Goal: Information Seeking & Learning: Learn about a topic

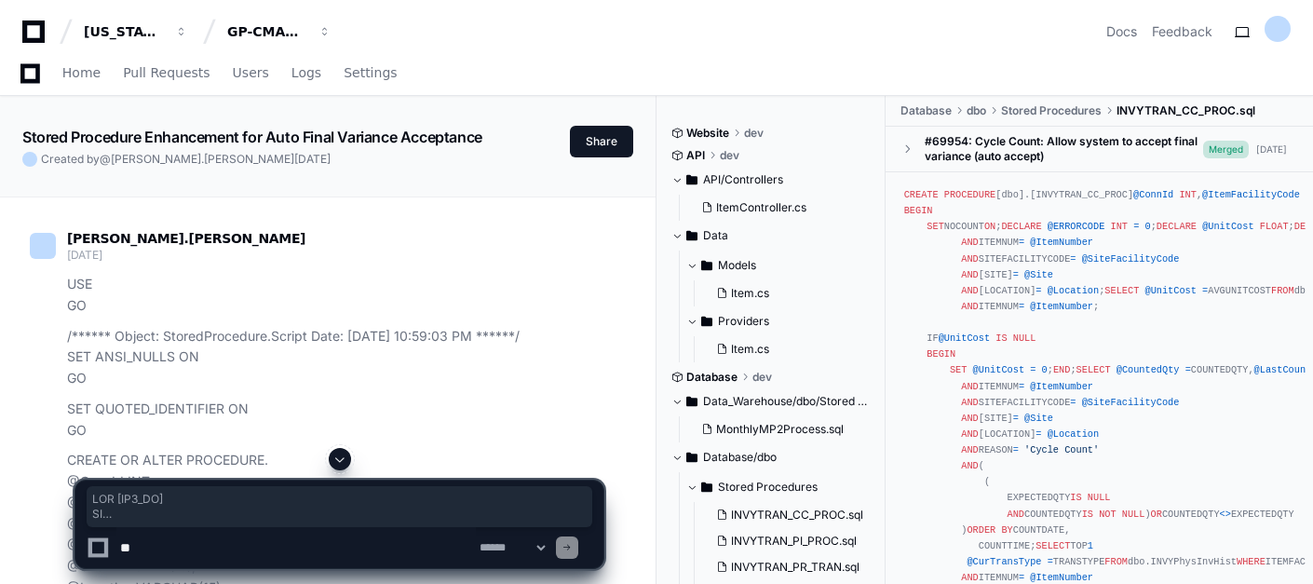
scroll to position [27563, 0]
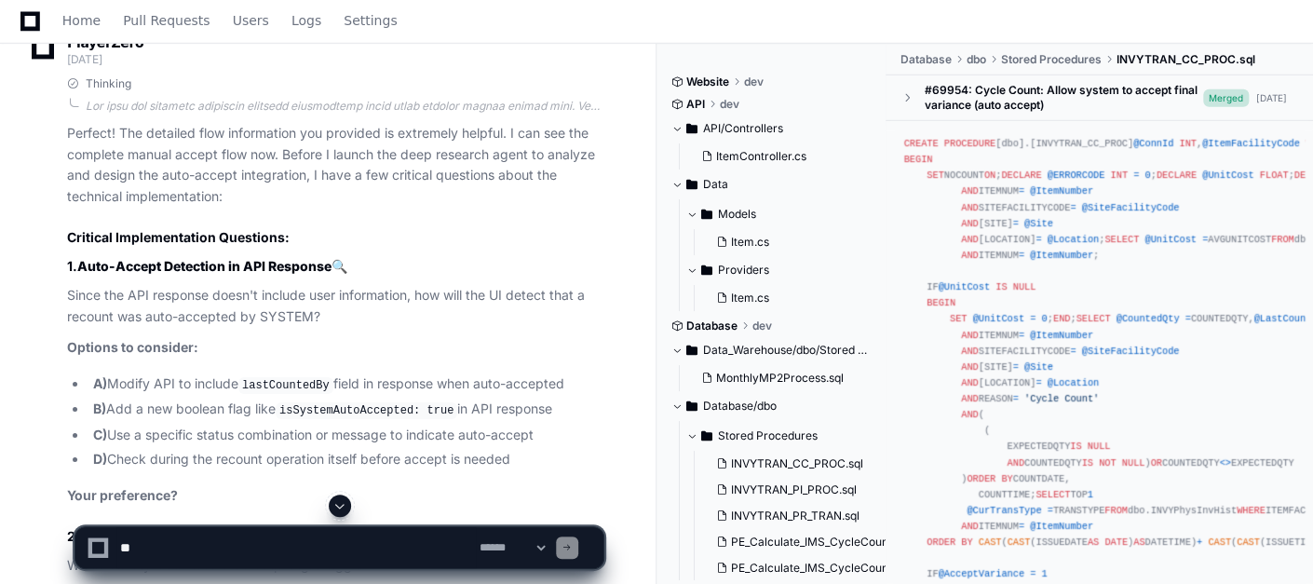
click at [341, 505] on span at bounding box center [339, 505] width 15 height 15
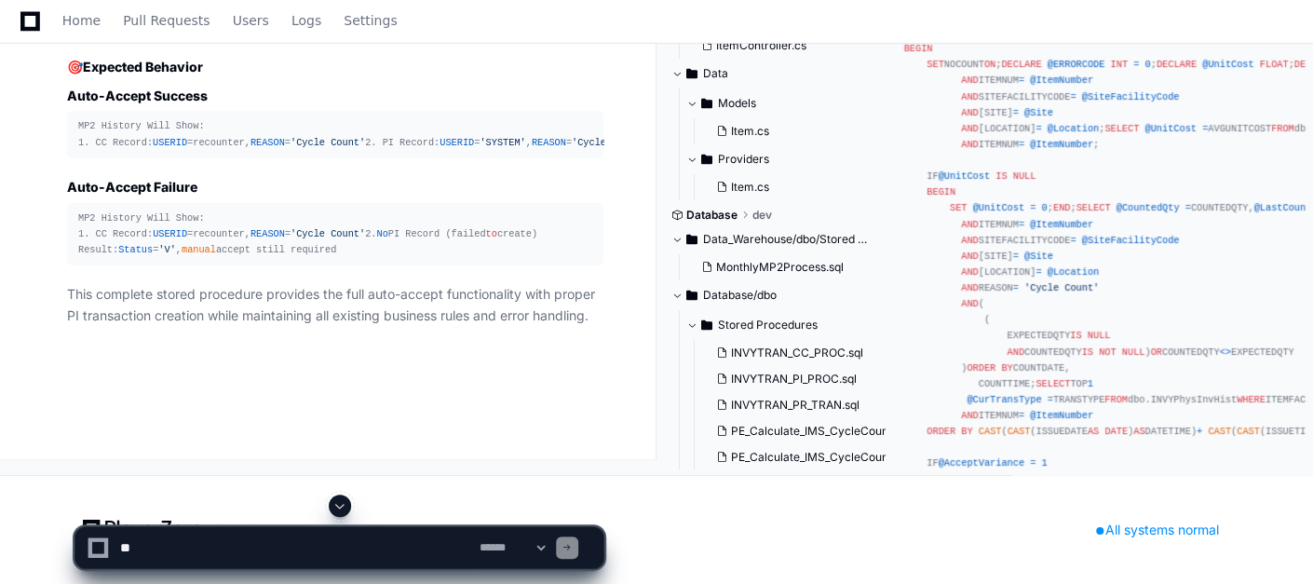
scroll to position [91934, 0]
click at [339, 505] on span at bounding box center [339, 505] width 15 height 15
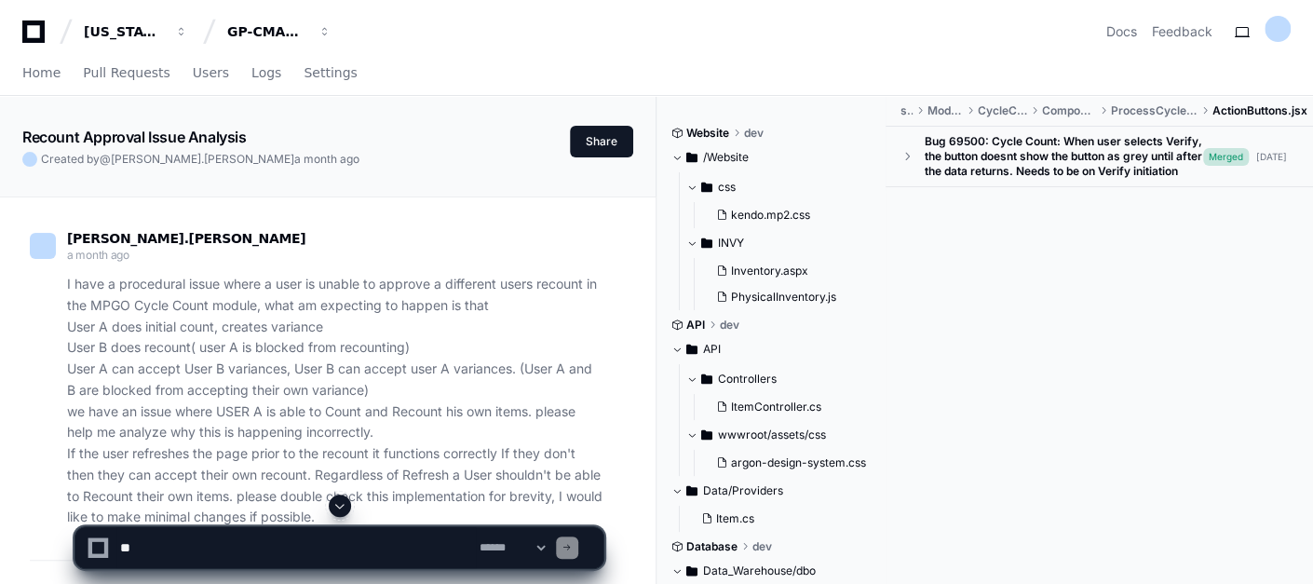
click at [344, 502] on span at bounding box center [339, 505] width 15 height 15
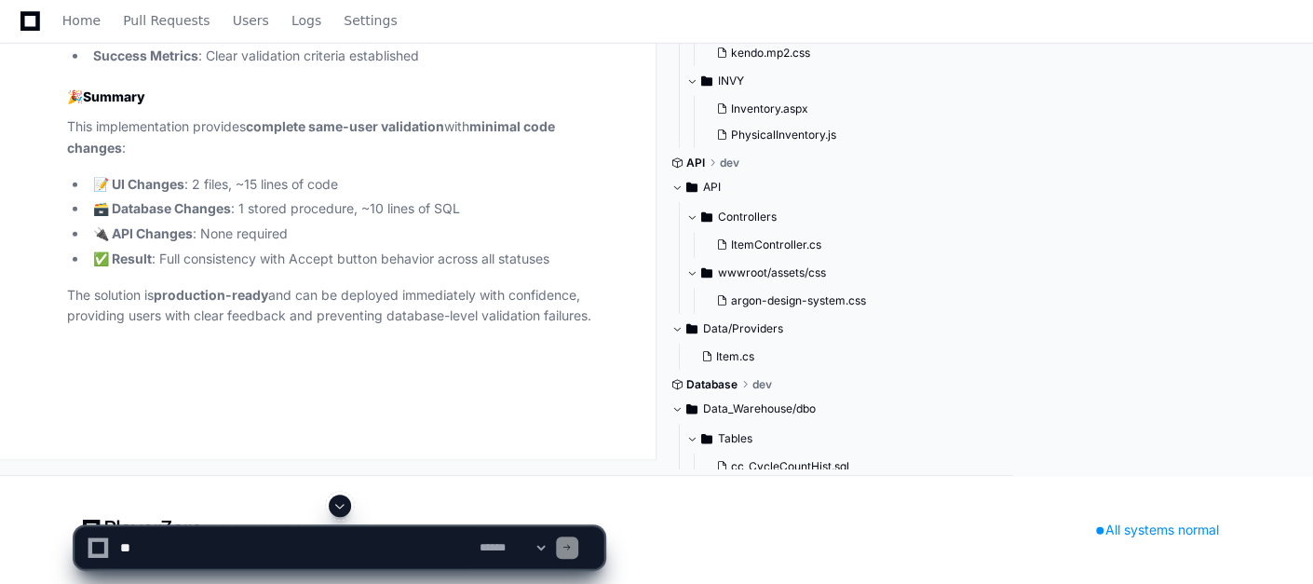
scroll to position [53331, 0]
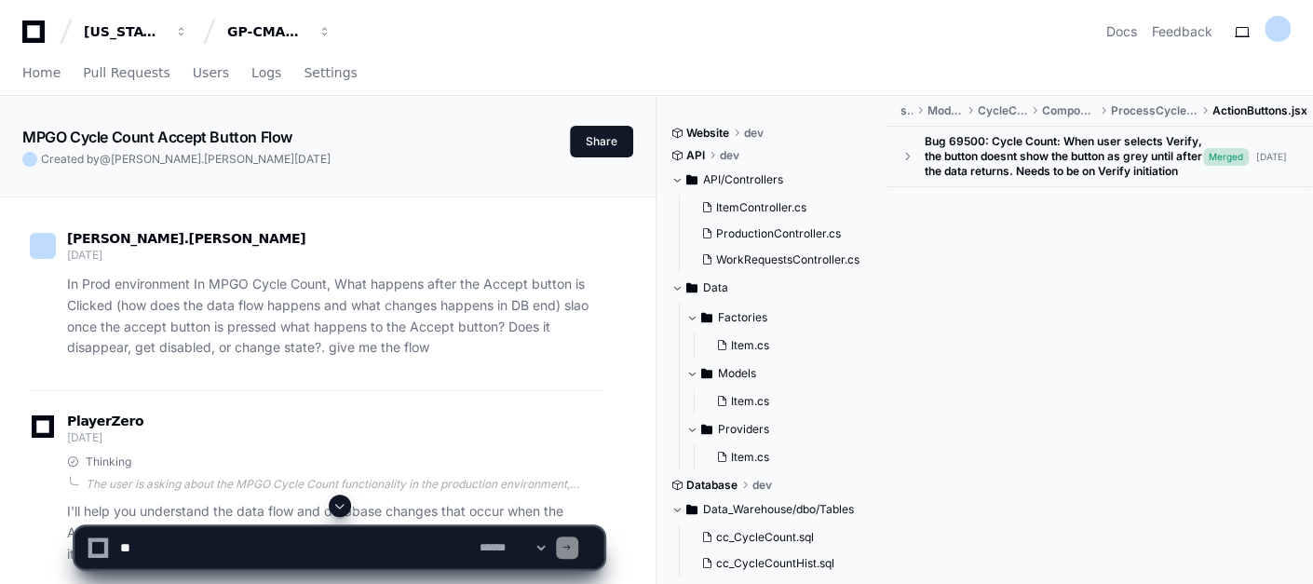
click at [521, 340] on p "In Prod environment In MPGO Cycle Count, What happens after the Accept button i…" at bounding box center [335, 316] width 536 height 85
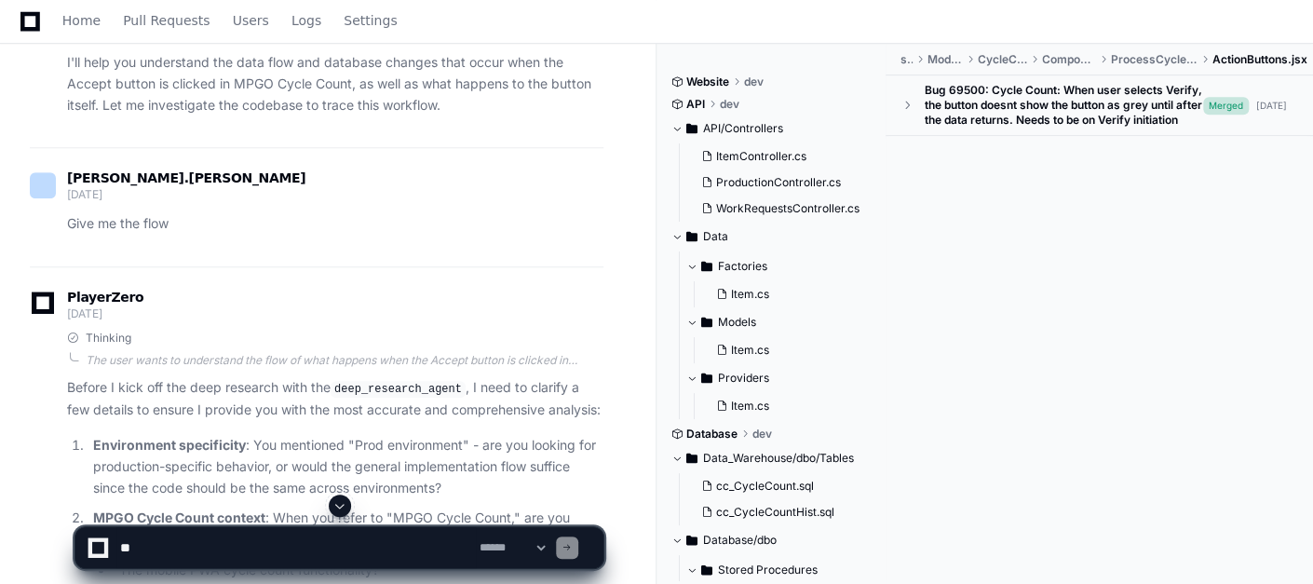
scroll to position [537, 0]
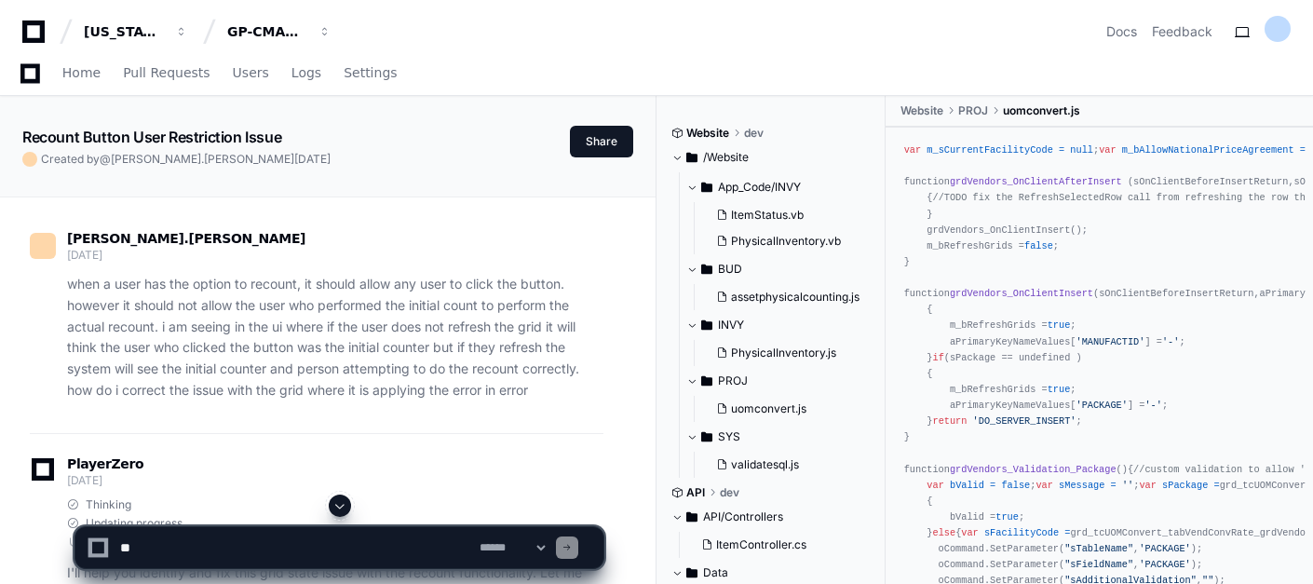
scroll to position [7038, 0]
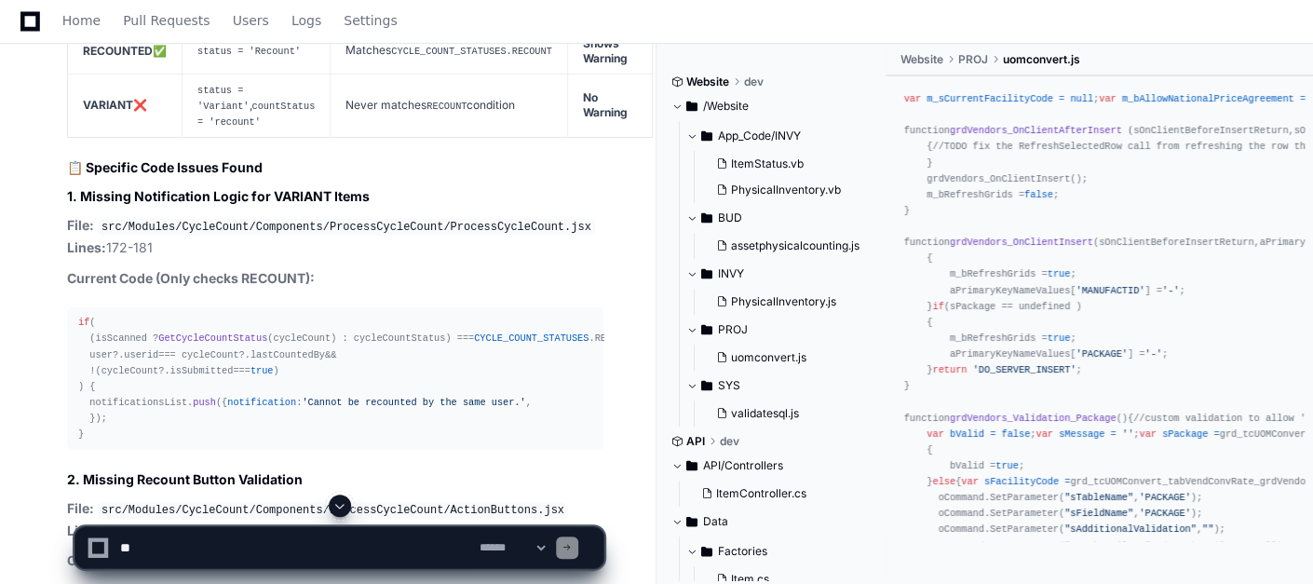
click at [344, 503] on span at bounding box center [339, 505] width 15 height 15
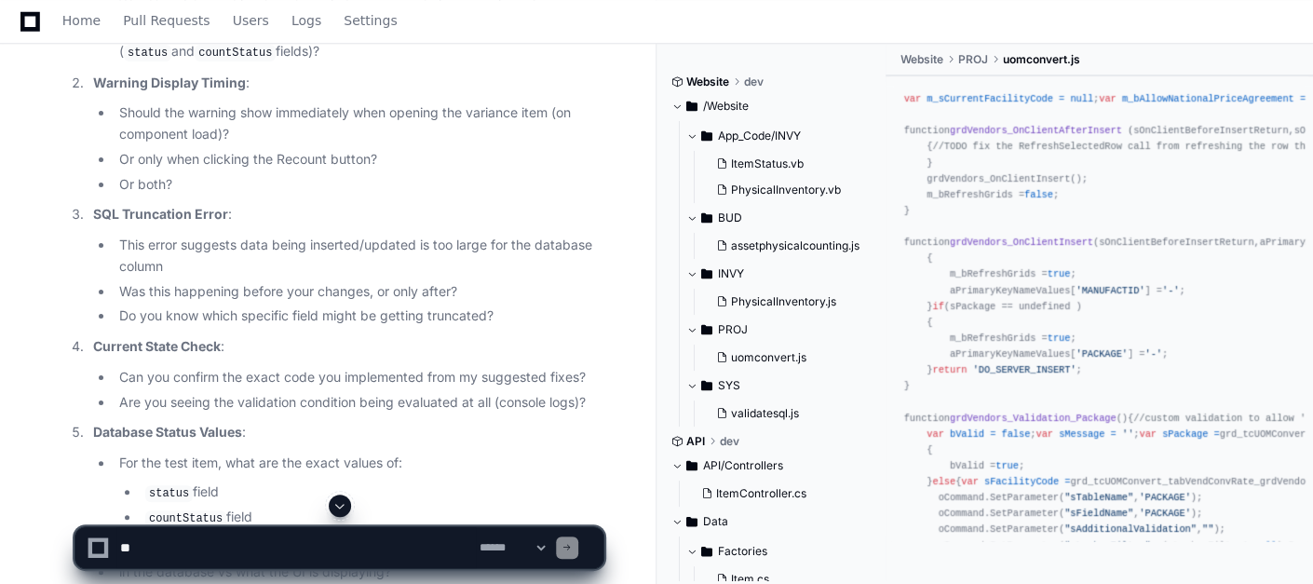
scroll to position [11432, 0]
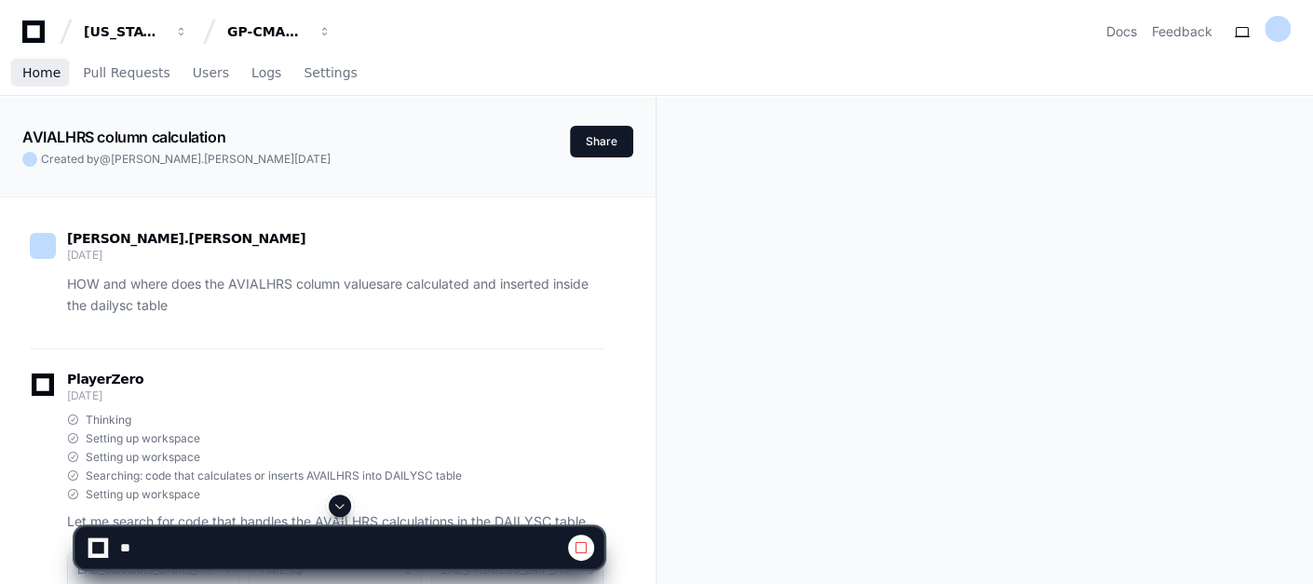
click at [51, 72] on span "Home" at bounding box center [41, 72] width 38 height 11
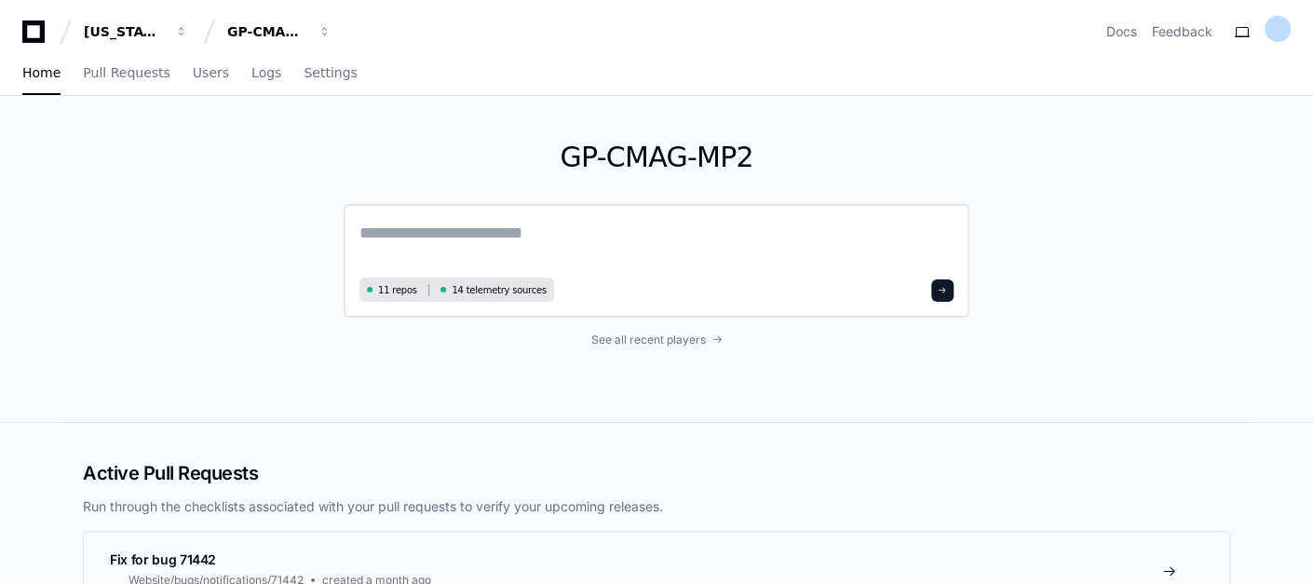
click at [466, 242] on textarea at bounding box center [656, 246] width 594 height 52
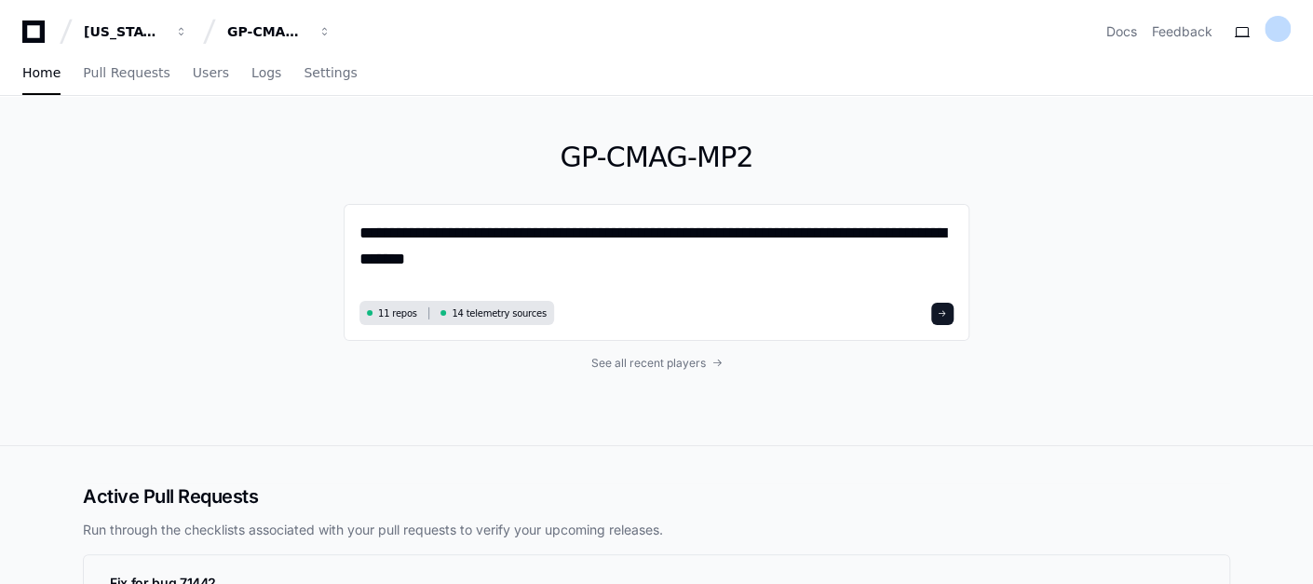
click at [896, 390] on div "**********" at bounding box center [657, 270] width 626 height 349
click at [537, 264] on textarea "**********" at bounding box center [656, 257] width 594 height 75
click at [869, 258] on textarea "**********" at bounding box center [656, 257] width 594 height 75
paste textarea "**********"
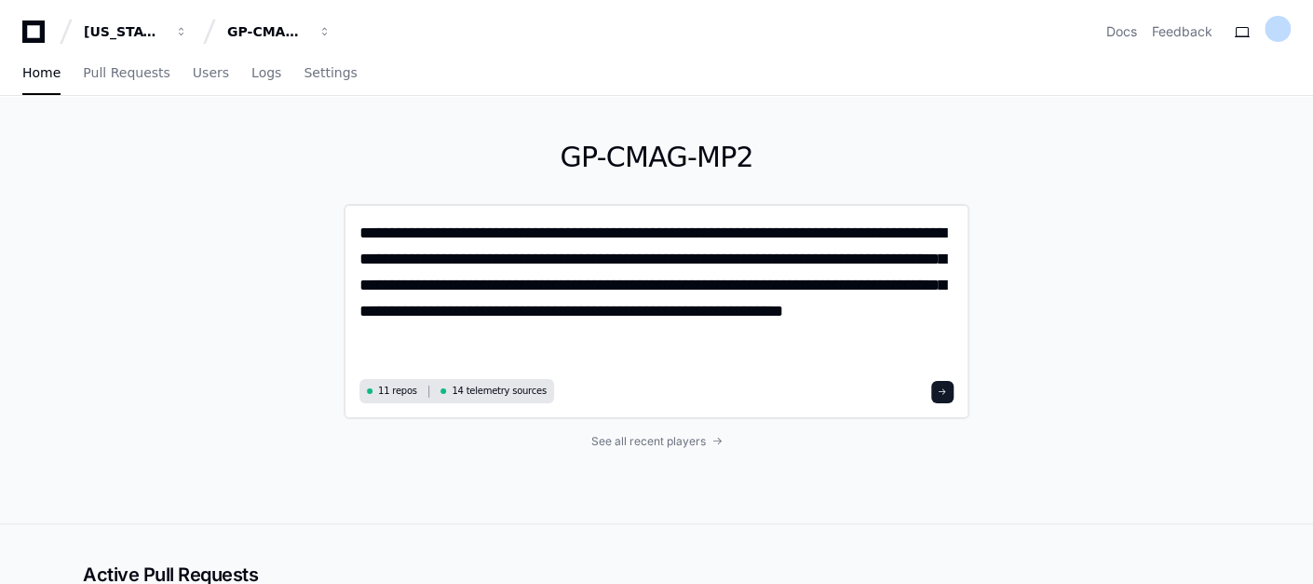
drag, startPoint x: 857, startPoint y: 263, endPoint x: 528, endPoint y: 261, distance: 329.5
click at [528, 261] on textarea "**********" at bounding box center [656, 297] width 595 height 154
drag, startPoint x: 457, startPoint y: 290, endPoint x: 332, endPoint y: 289, distance: 124.8
click at [332, 289] on div "**********" at bounding box center [657, 309] width 1192 height 427
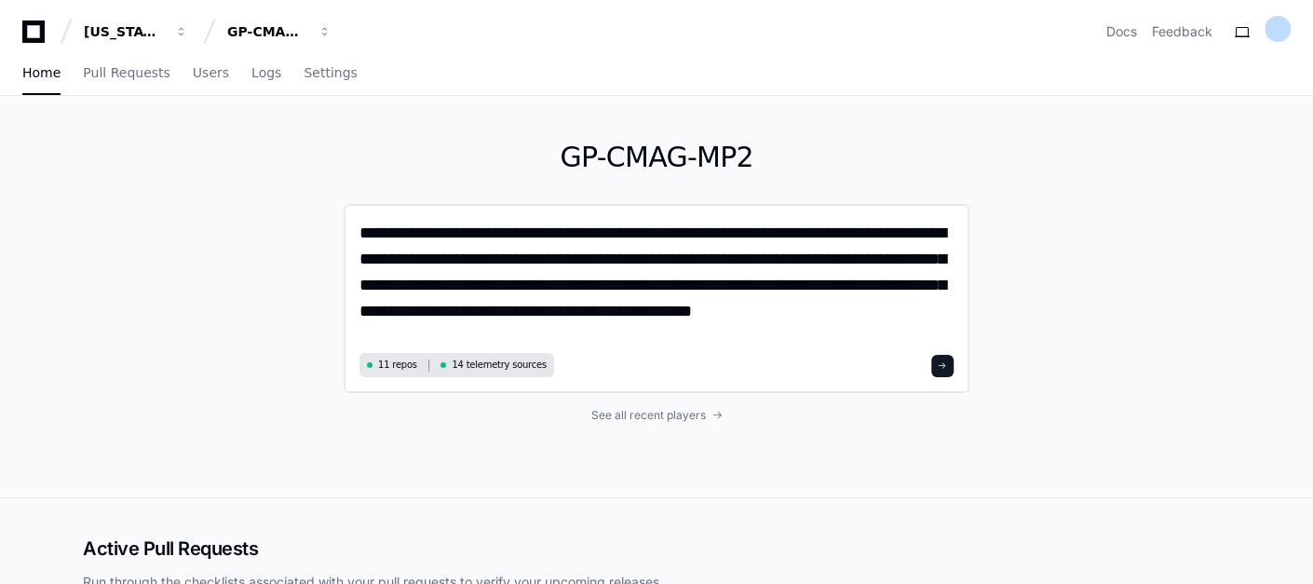
drag, startPoint x: 950, startPoint y: 259, endPoint x: 529, endPoint y: 256, distance: 421.7
click at [529, 256] on textarea "**********" at bounding box center [656, 284] width 595 height 128
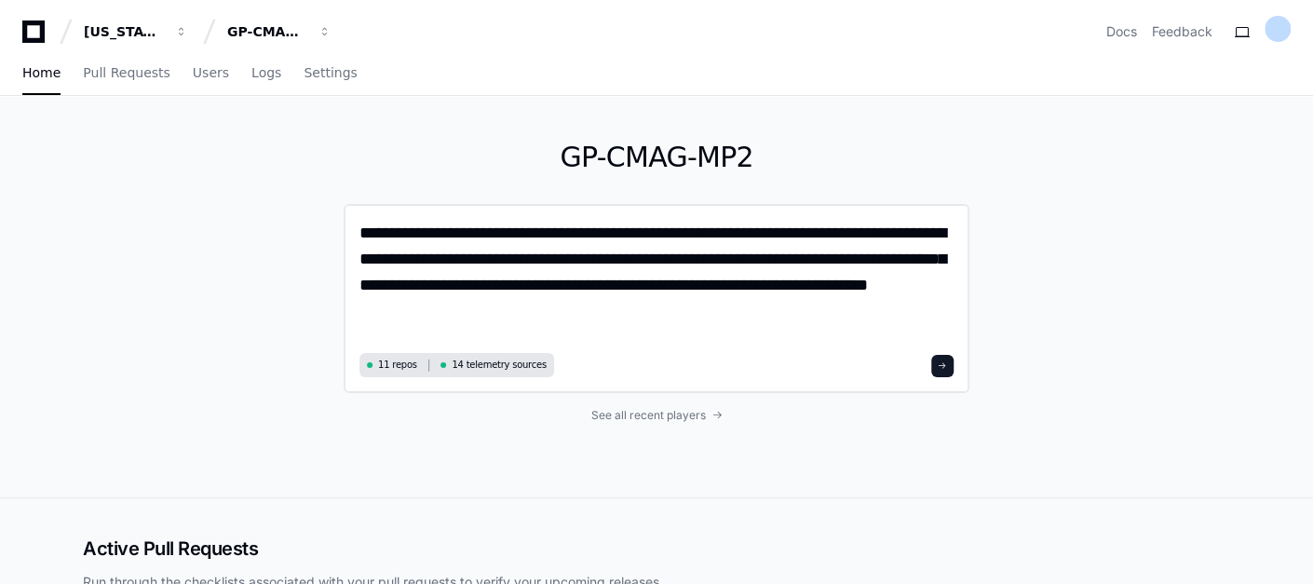
click at [779, 270] on textarea "**********" at bounding box center [656, 284] width 595 height 128
click at [492, 311] on textarea "**********" at bounding box center [656, 284] width 595 height 128
click at [596, 303] on textarea "**********" at bounding box center [656, 284] width 595 height 128
paste textarea "**********"
type textarea "**********"
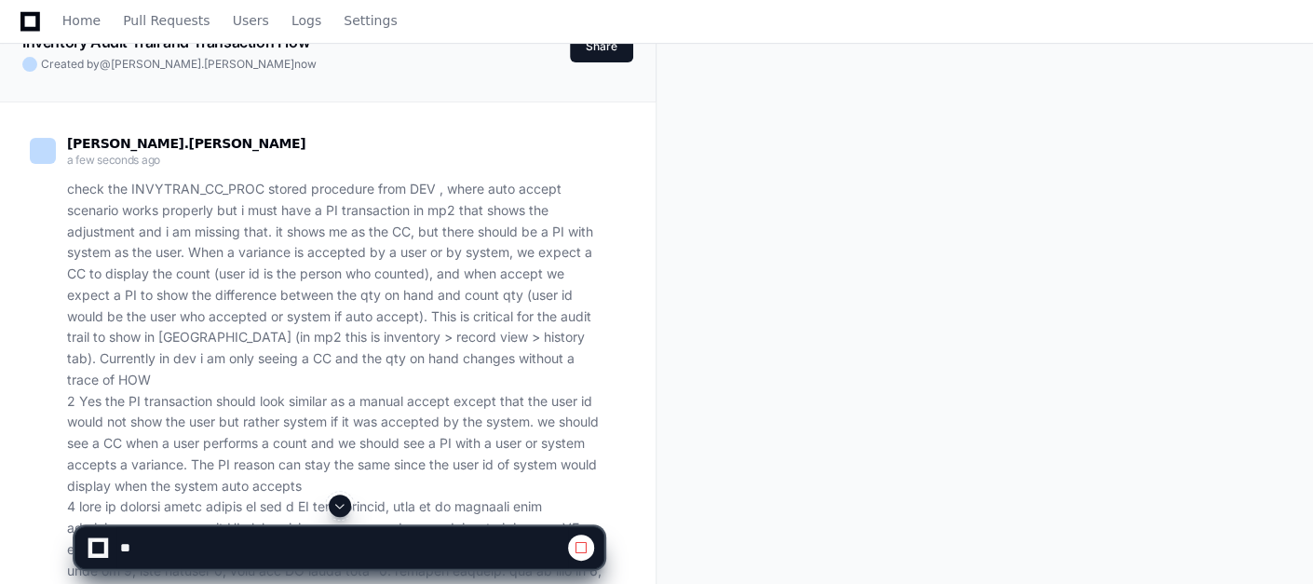
scroll to position [86, 0]
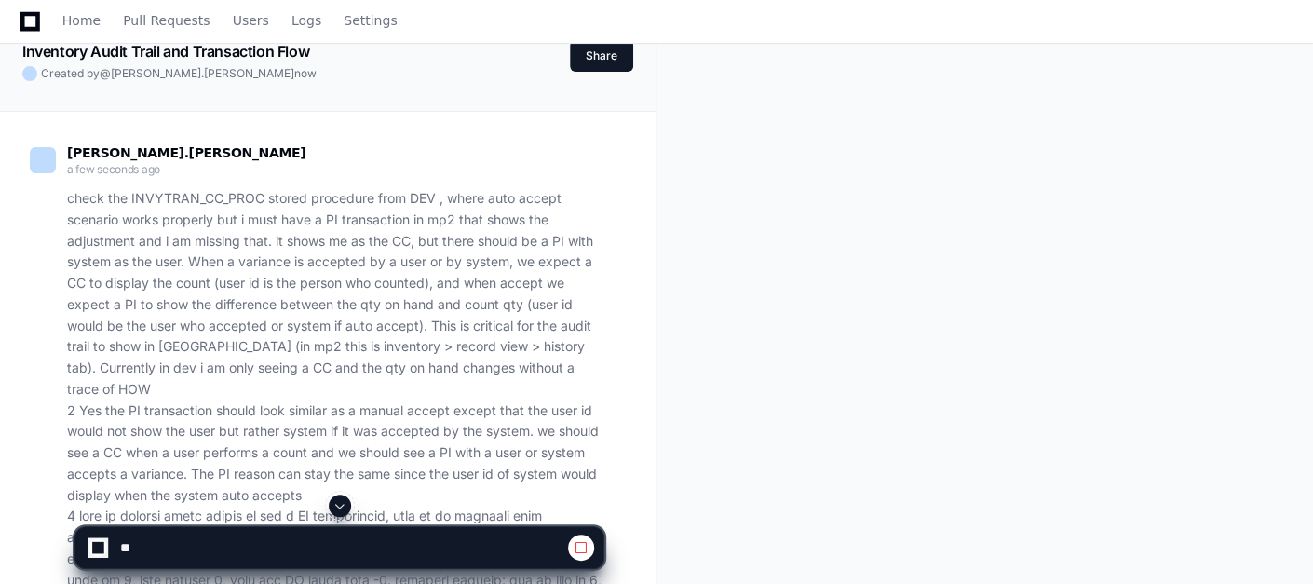
click at [340, 500] on span at bounding box center [339, 505] width 15 height 15
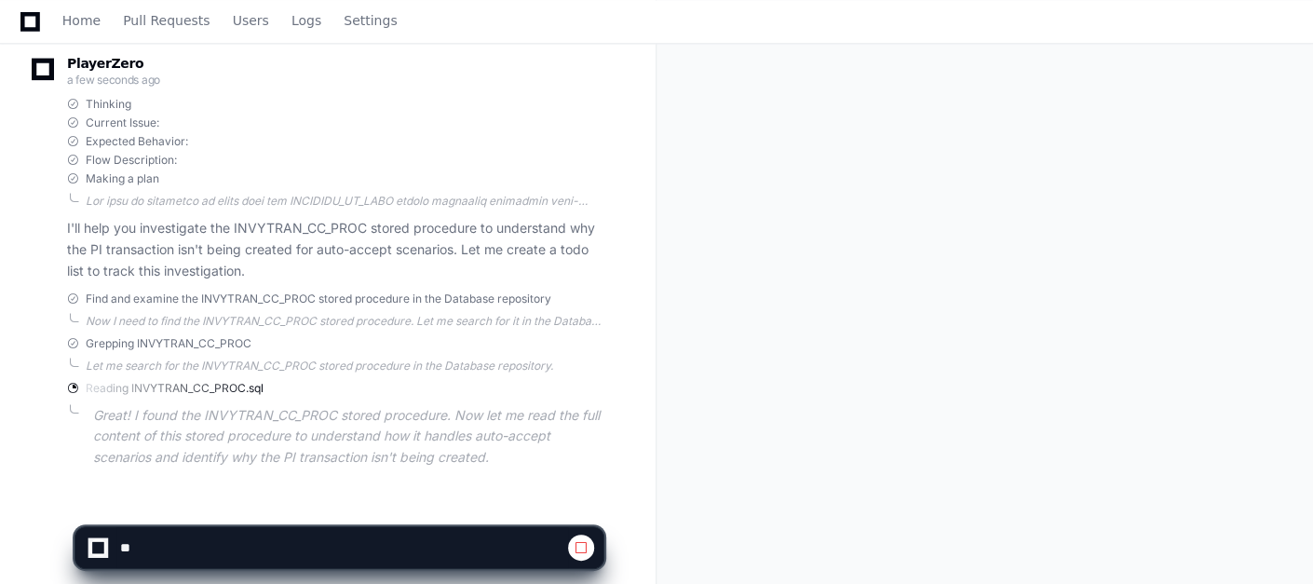
scroll to position [1277, 0]
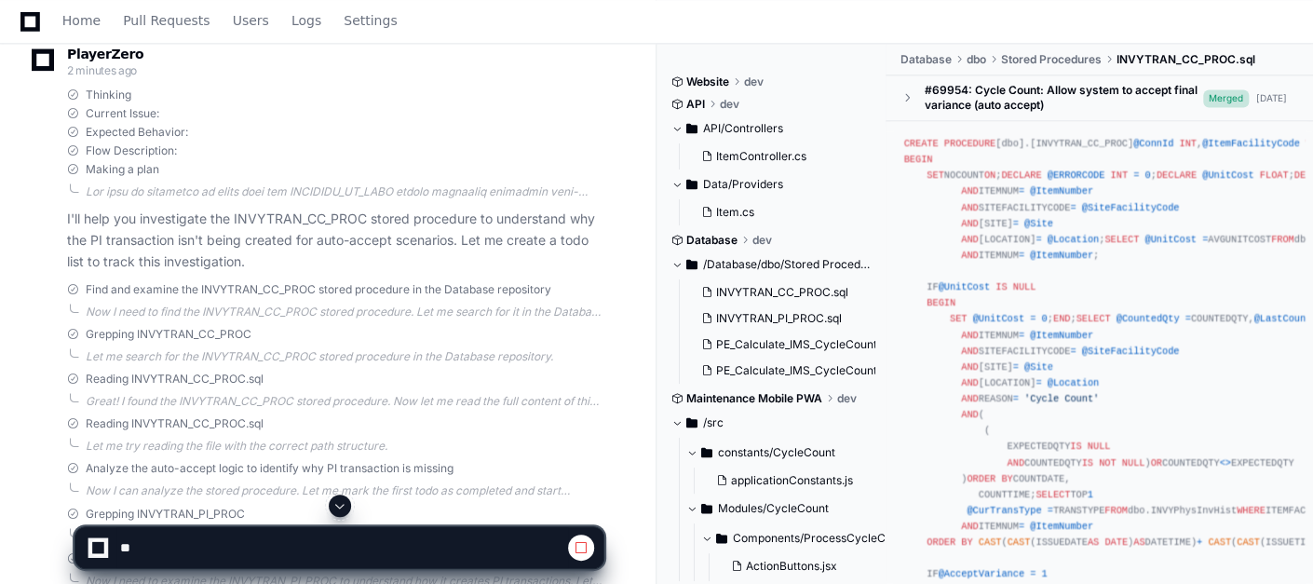
click at [377, 299] on div "PlayerZero 2 minutes ago Thinking Current Issue: Expected Behavior: Flow Descri…" at bounding box center [316, 479] width 573 height 912
click at [343, 508] on span at bounding box center [339, 505] width 15 height 15
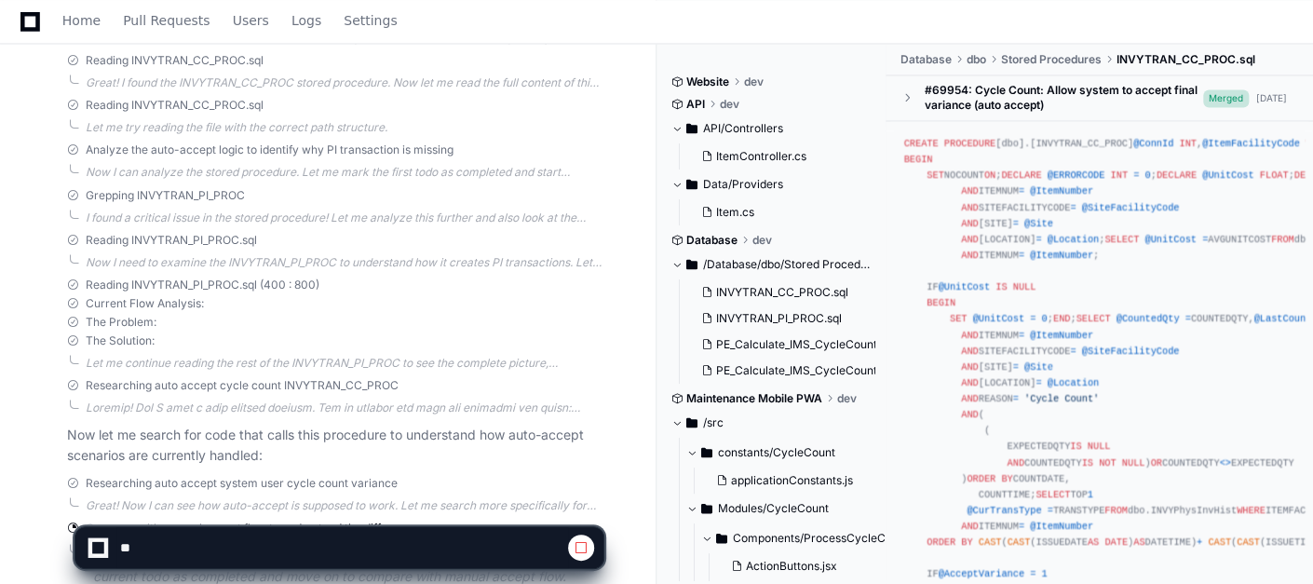
scroll to position [1723, 0]
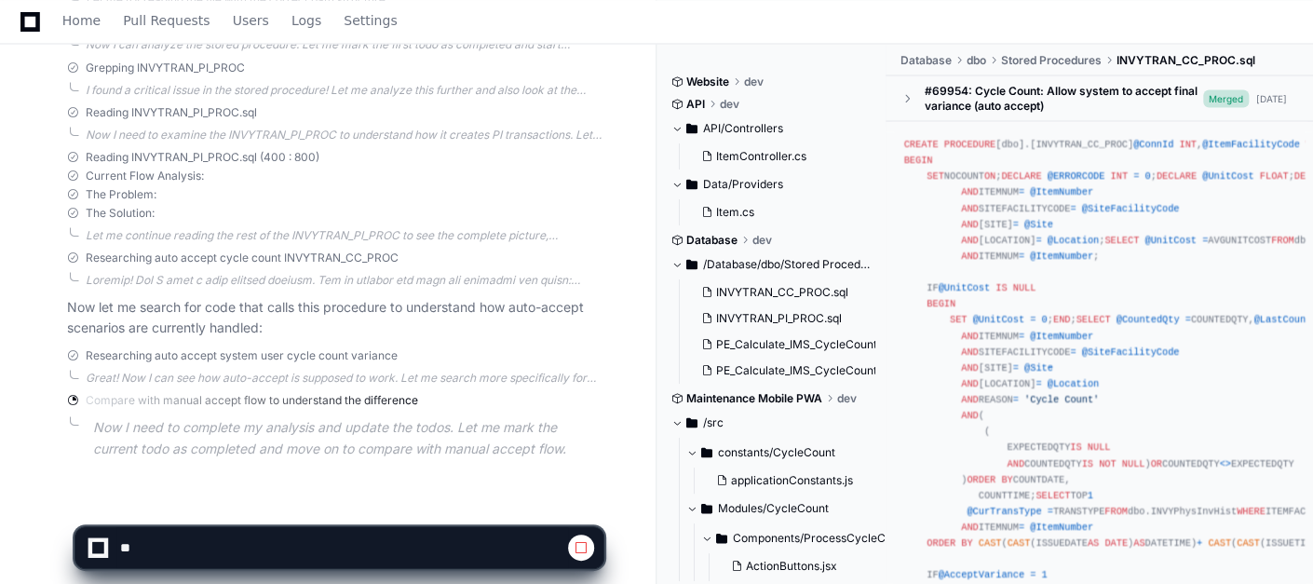
click at [523, 304] on p "Now let me search for code that calls this procedure to understand how auto-acc…" at bounding box center [335, 317] width 536 height 43
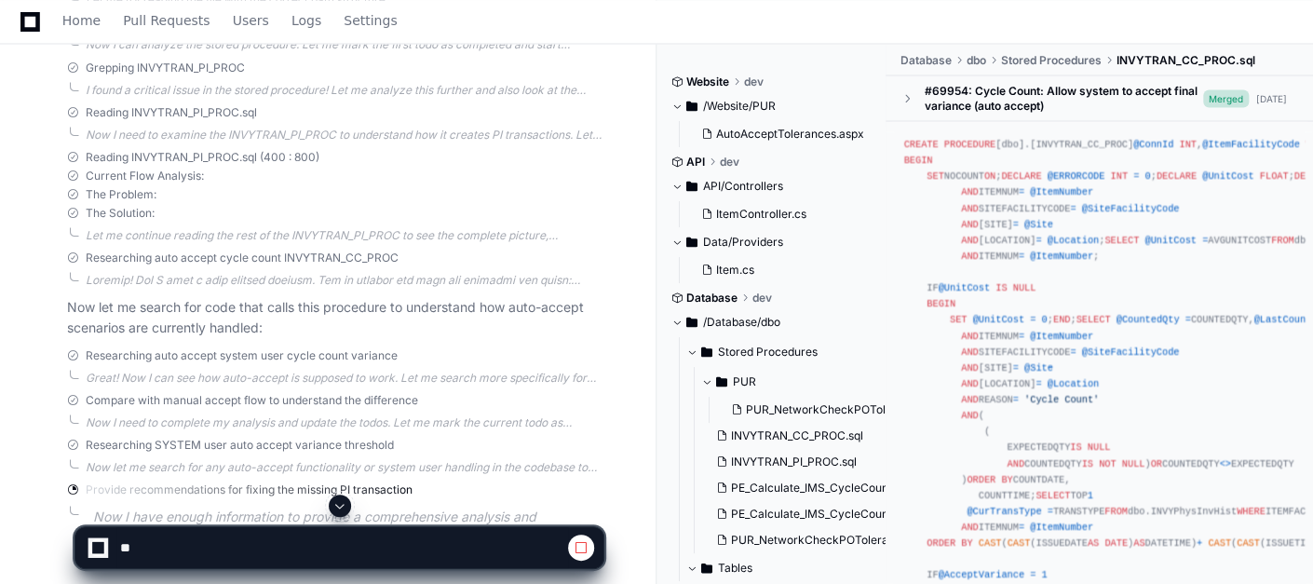
click at [339, 511] on span at bounding box center [339, 505] width 15 height 15
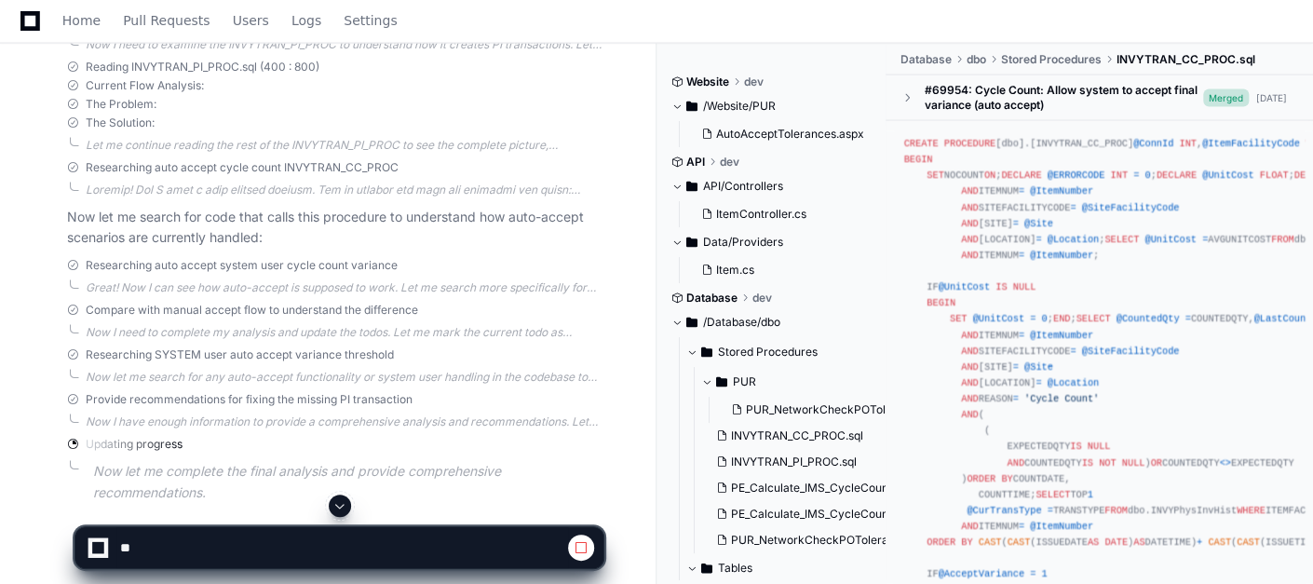
click at [336, 502] on span at bounding box center [339, 505] width 15 height 15
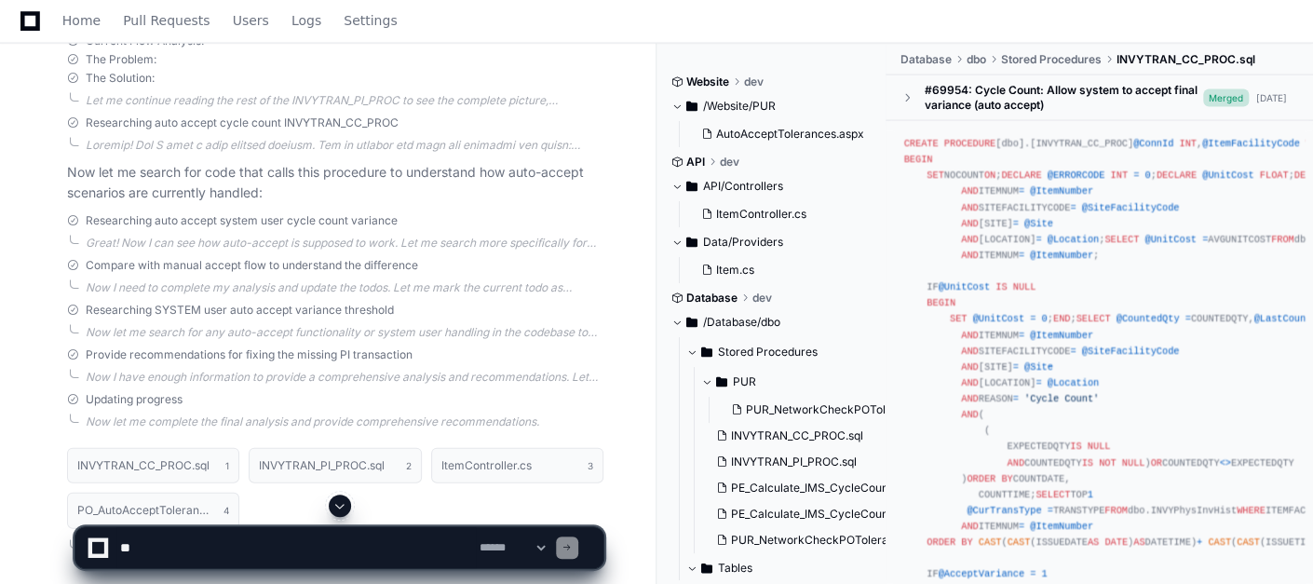
click at [336, 502] on span at bounding box center [339, 505] width 15 height 15
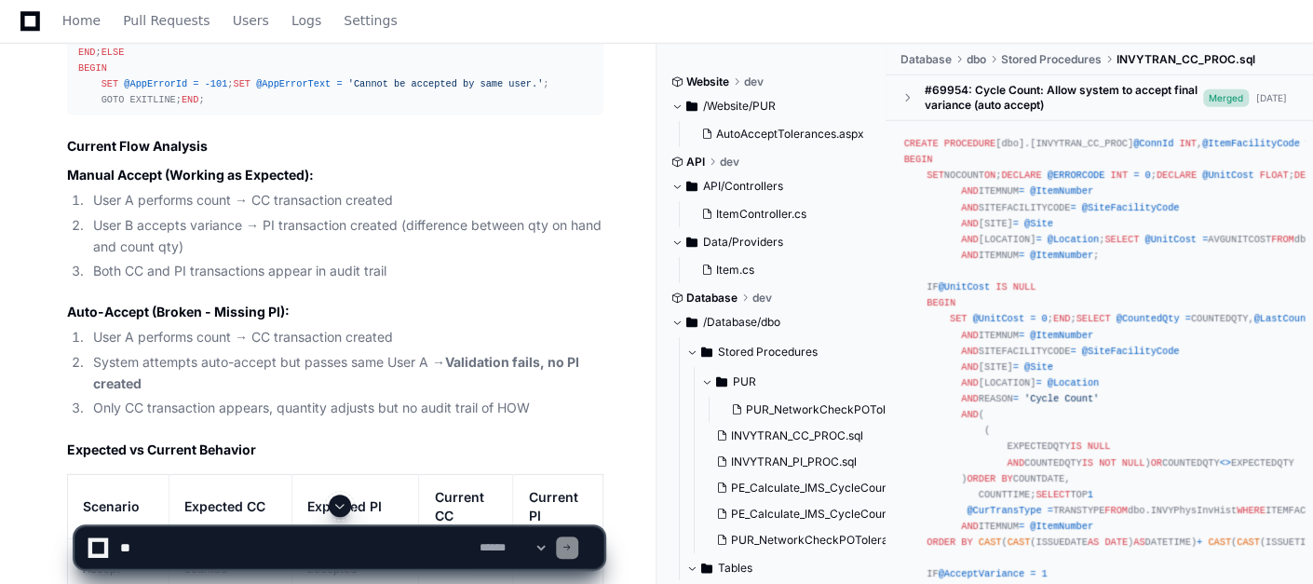
scroll to position [2688, 0]
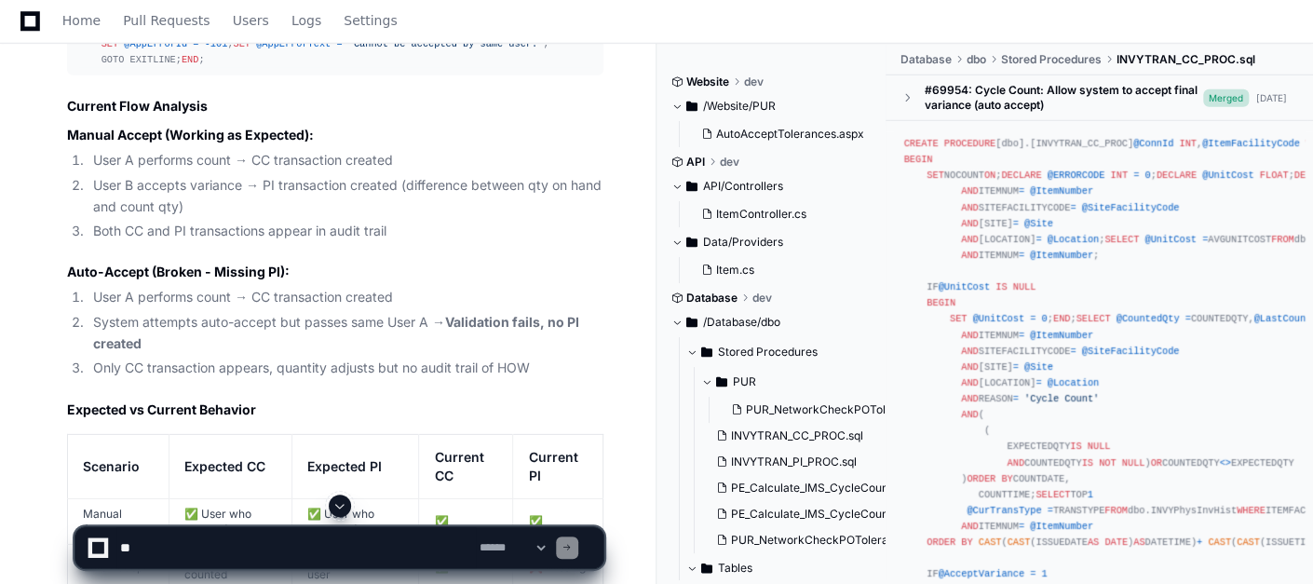
click at [545, 419] on h2 "Expected vs Current Behavior" at bounding box center [335, 409] width 536 height 19
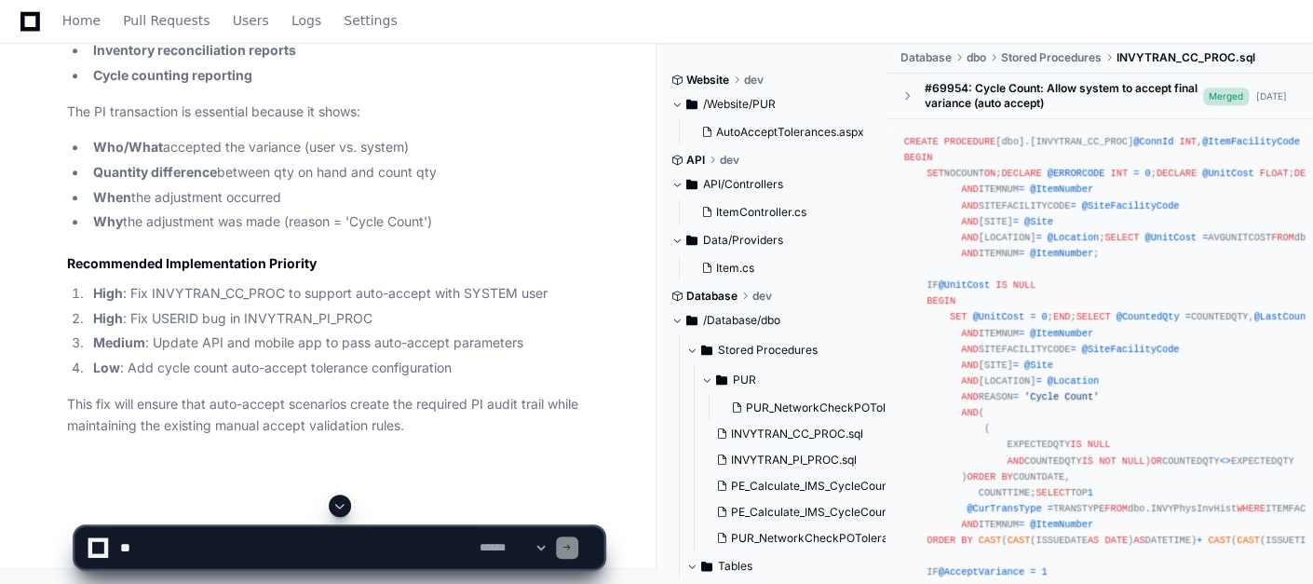
scroll to position [4372, 0]
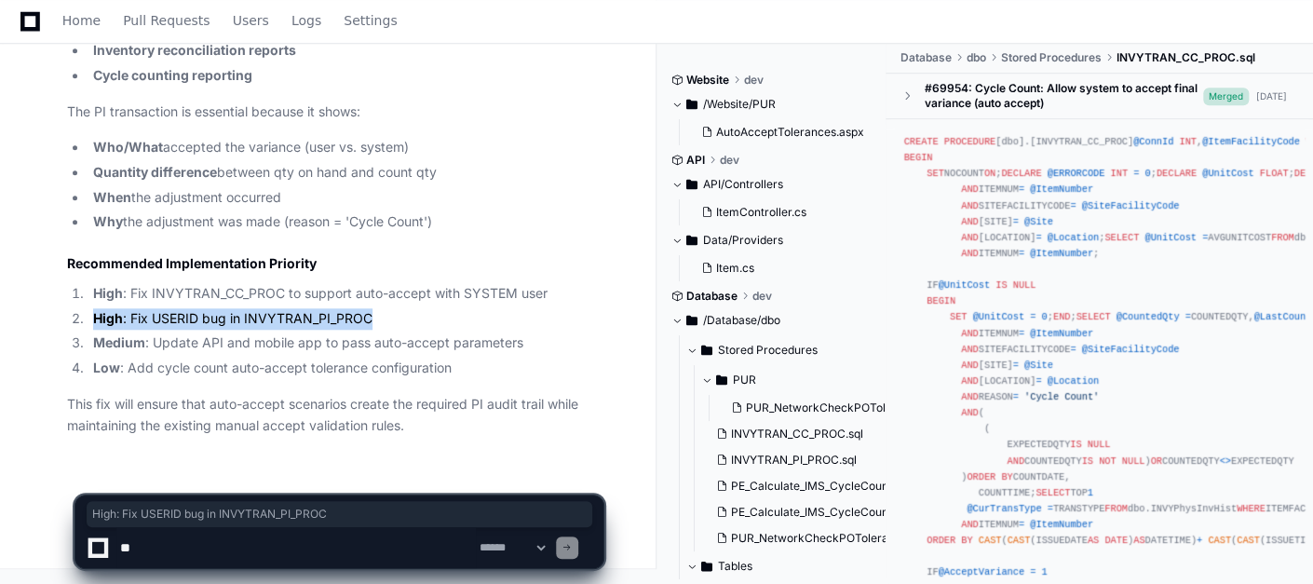
drag, startPoint x: 385, startPoint y: 318, endPoint x: 93, endPoint y: 315, distance: 292.3
click at [93, 315] on li "High : Fix USERID bug in INVYTRAN_PI_PROC" at bounding box center [346, 318] width 516 height 21
copy li "High : Fix USERID bug in INVYTRAN_PI_PROC"
click at [227, 550] on textarea at bounding box center [295, 547] width 359 height 41
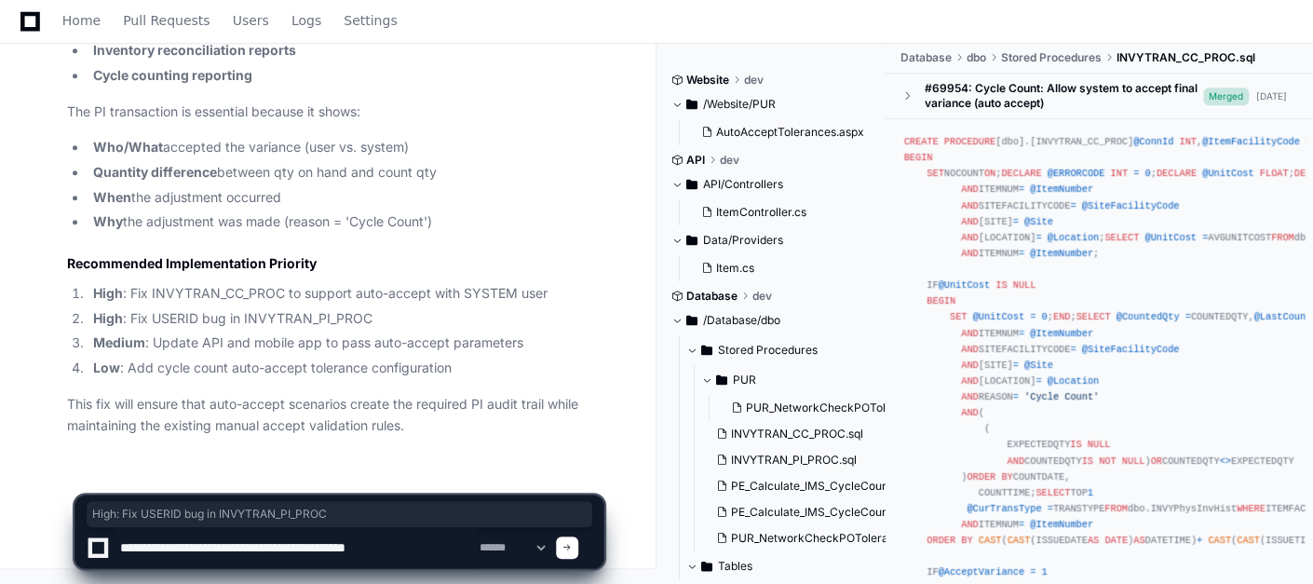
type textarea "**********"
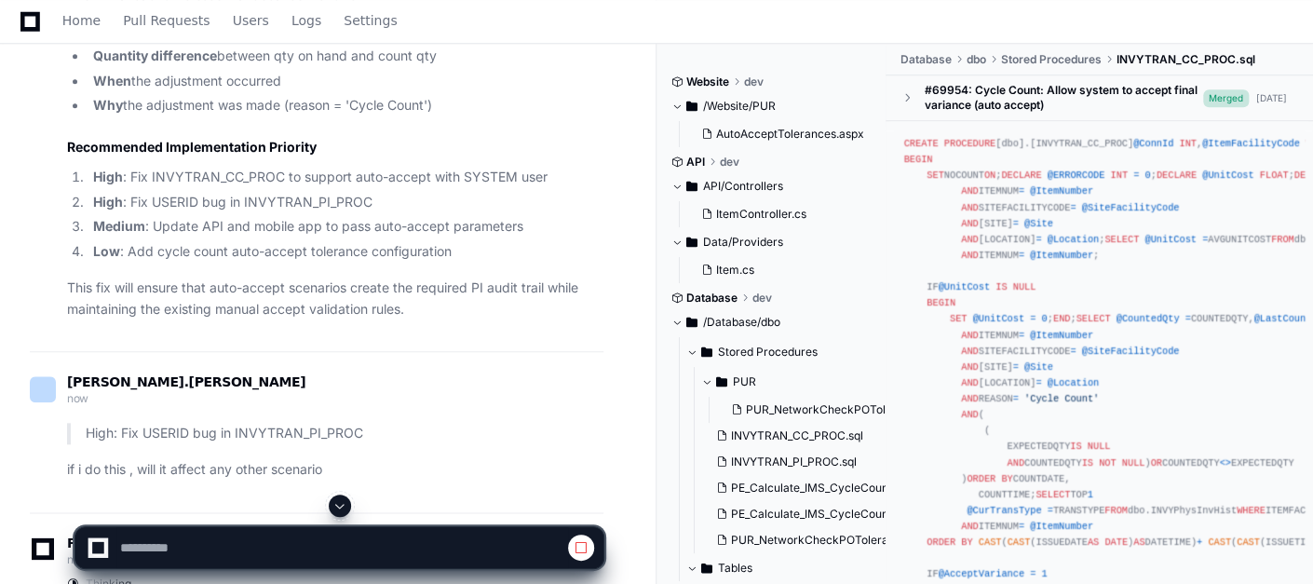
click at [407, 237] on li "Medium : Update API and mobile app to pass auto-accept parameters" at bounding box center [346, 226] width 516 height 21
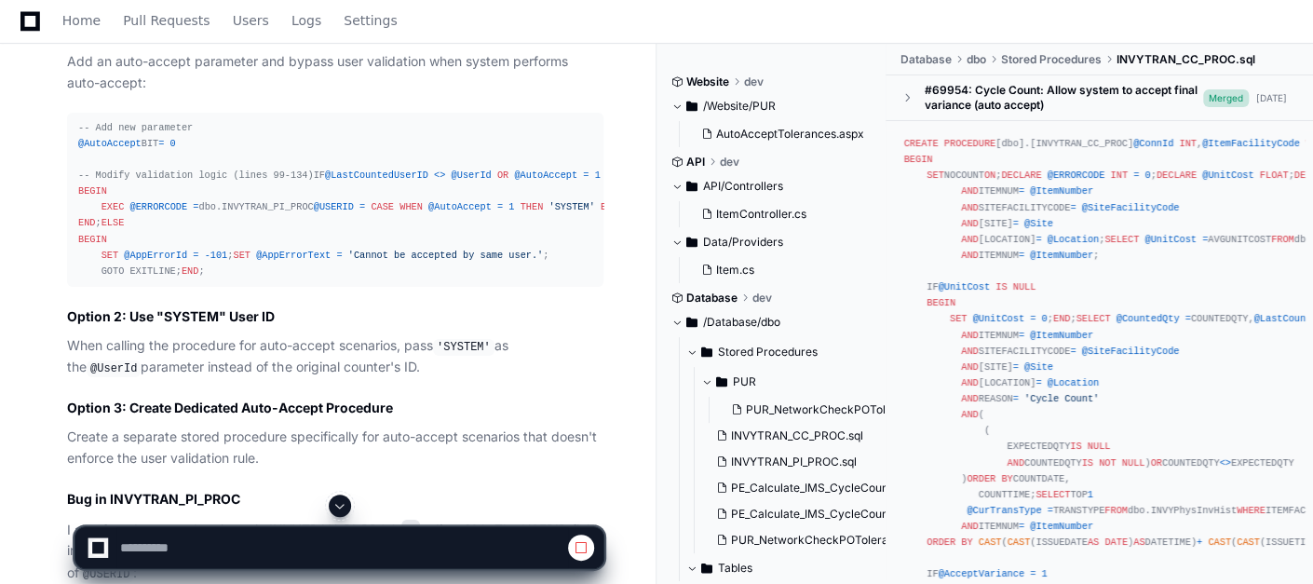
scroll to position [3337, 0]
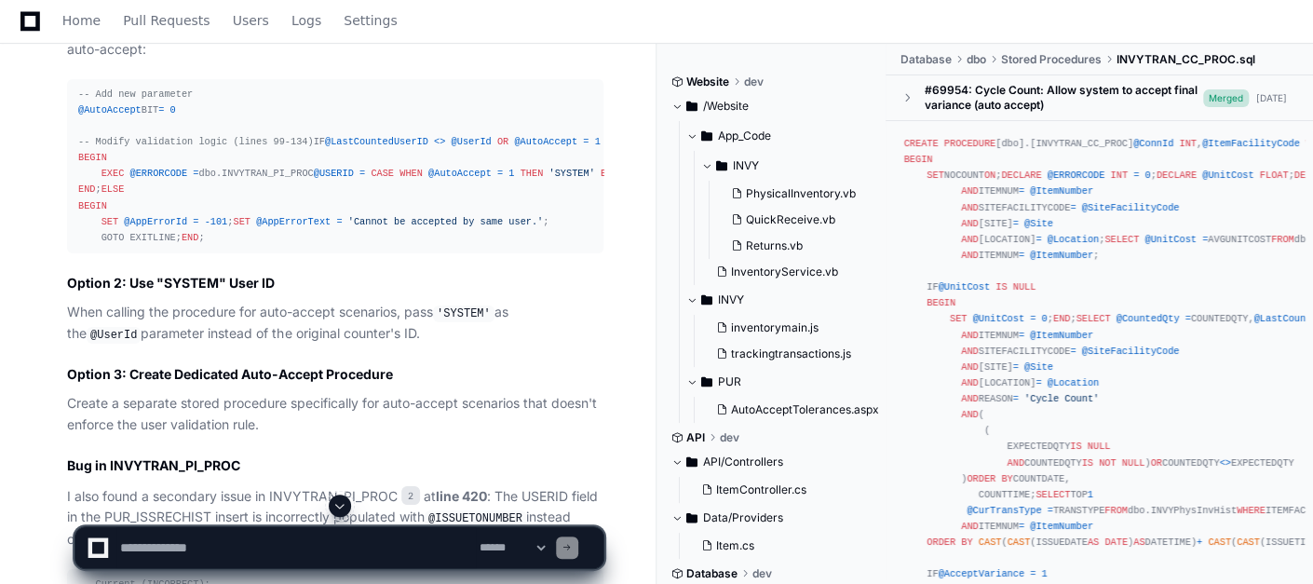
click at [521, 246] on div "-- Add new parameter @AutoAccept BIT = 0 -- Modify validation logic (lines 99-1…" at bounding box center [335, 166] width 514 height 159
click at [334, 509] on span at bounding box center [339, 505] width 15 height 15
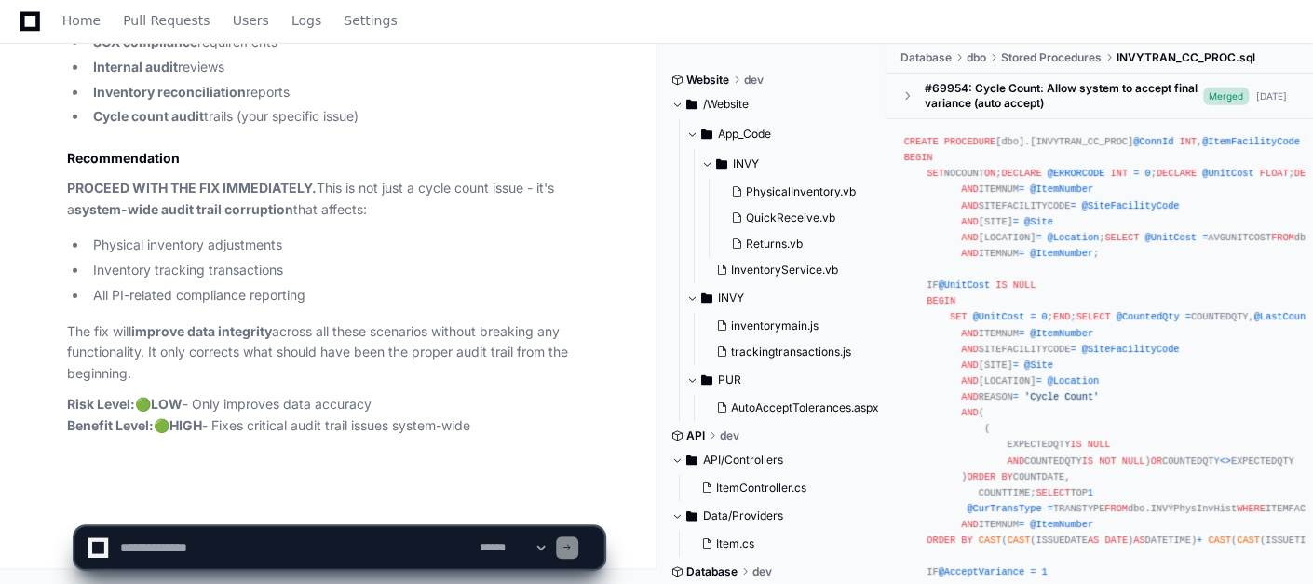
scroll to position [6495, 0]
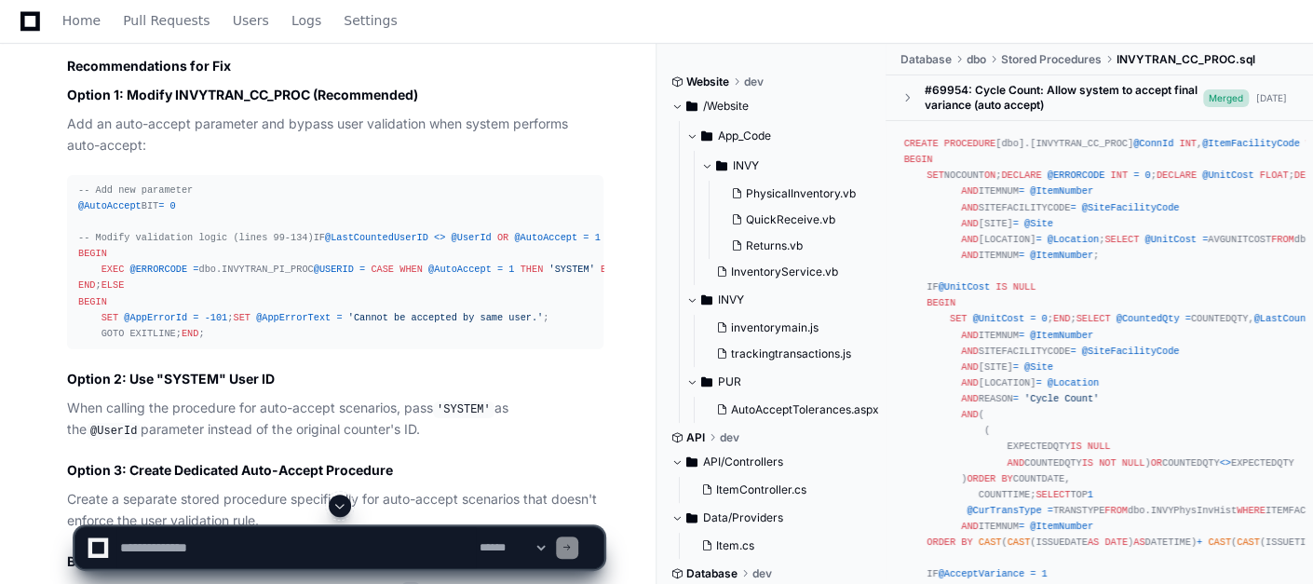
scroll to position [3268, 0]
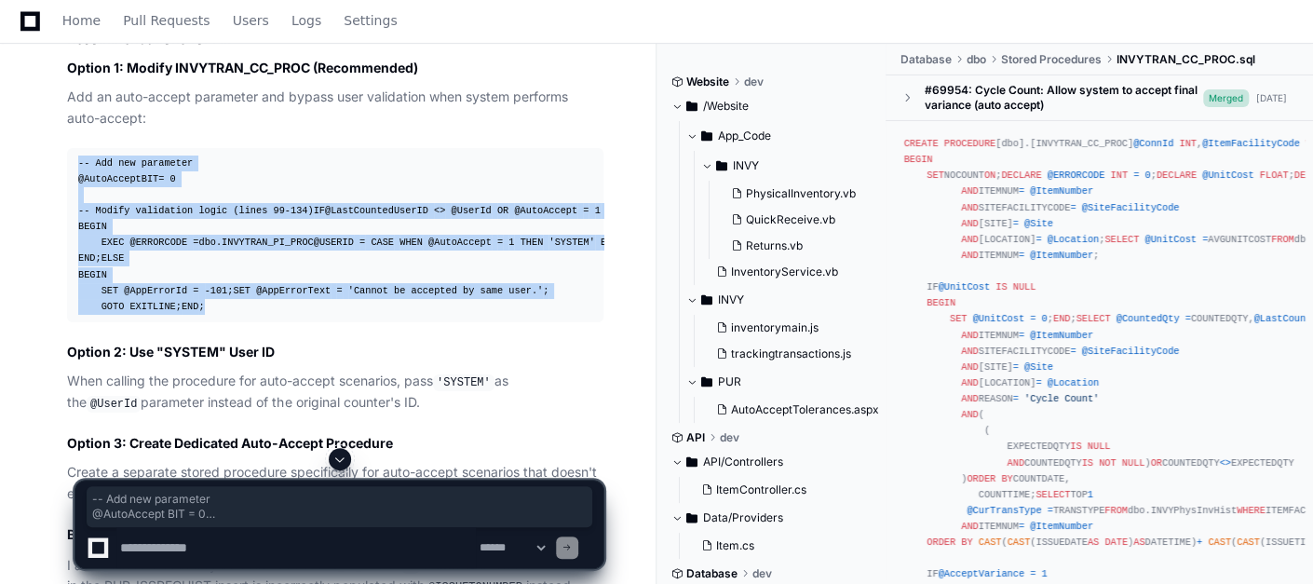
drag, startPoint x: 101, startPoint y: 435, endPoint x: 79, endPoint y: 188, distance: 247.7
click at [79, 188] on pre "-- Add new parameter @AutoAccept BIT = 0 -- Modify validation logic (lines 99-1…" at bounding box center [335, 235] width 536 height 174
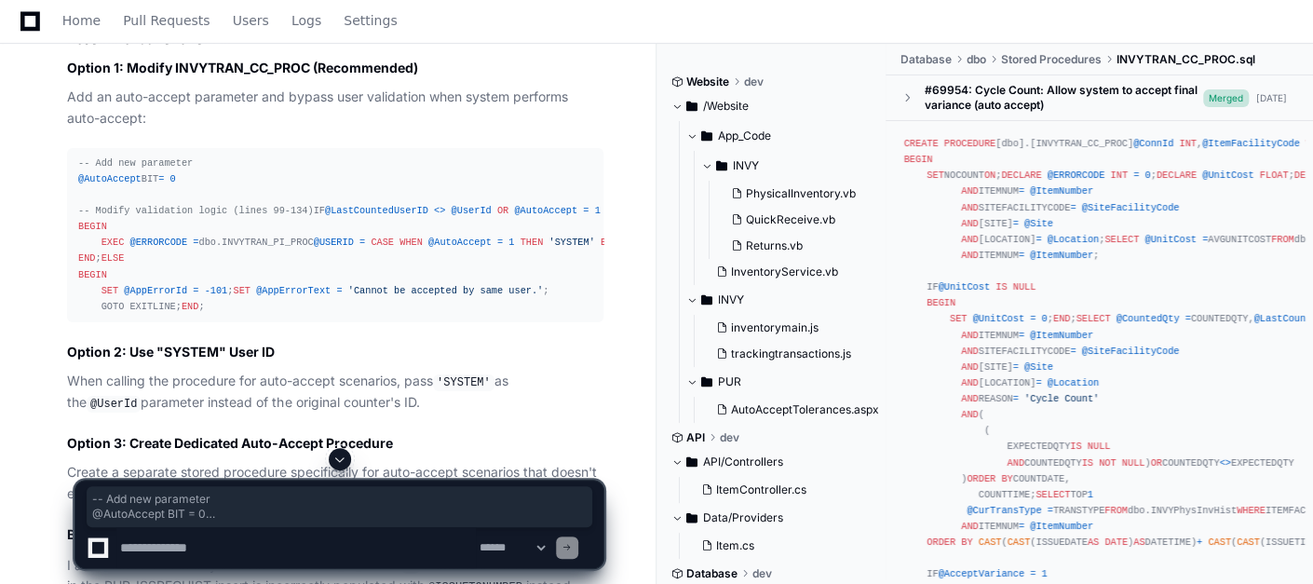
click at [236, 556] on textarea at bounding box center [295, 547] width 359 height 41
type textarea "**********"
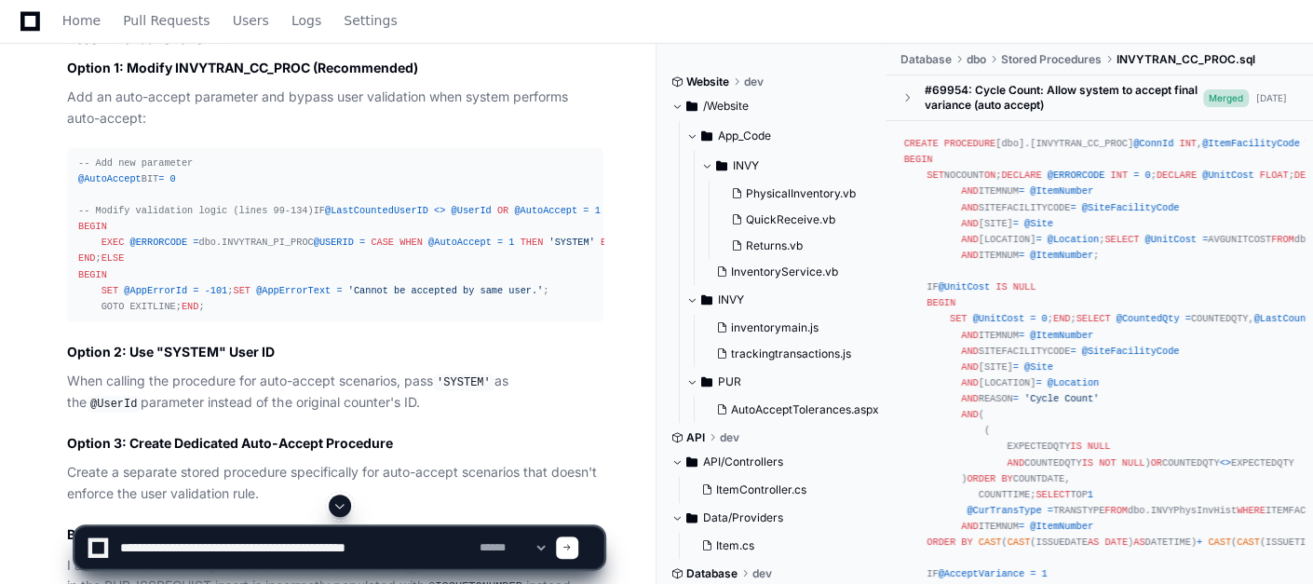
click at [578, 553] on div at bounding box center [567, 547] width 22 height 22
click at [340, 511] on span at bounding box center [339, 505] width 15 height 15
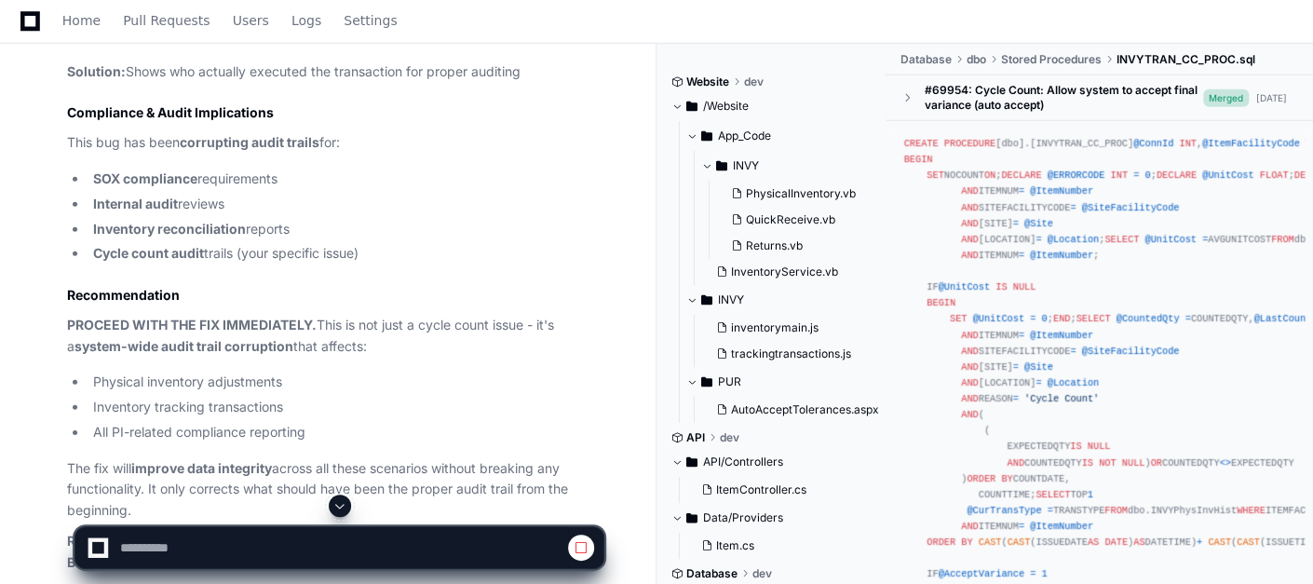
scroll to position [6723, 0]
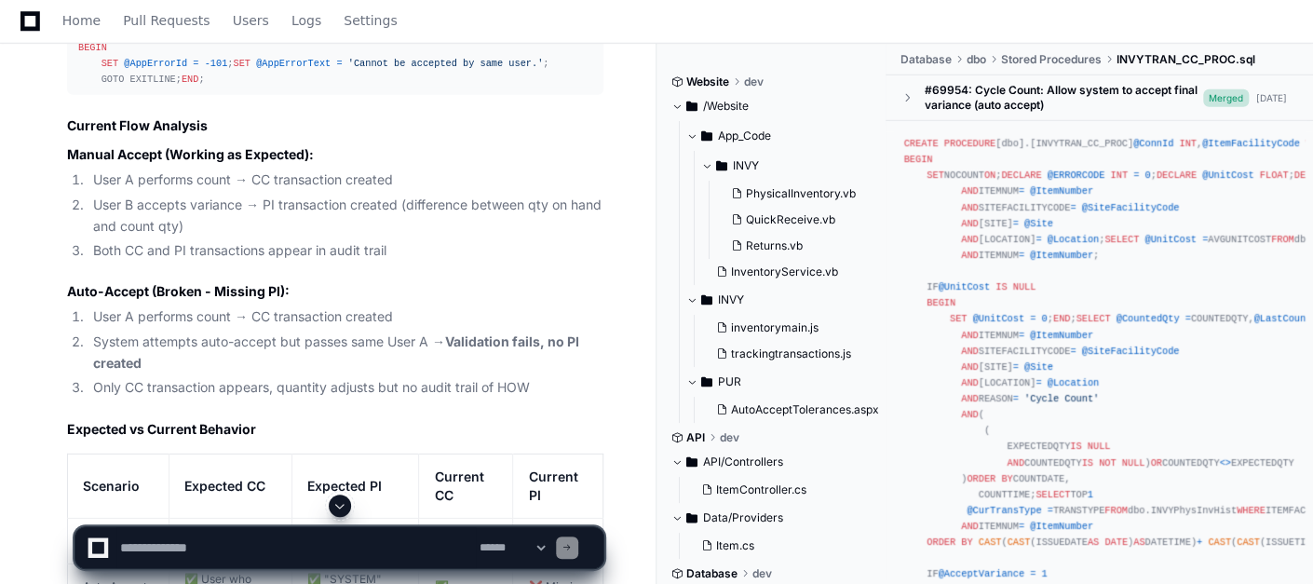
scroll to position [2710, 0]
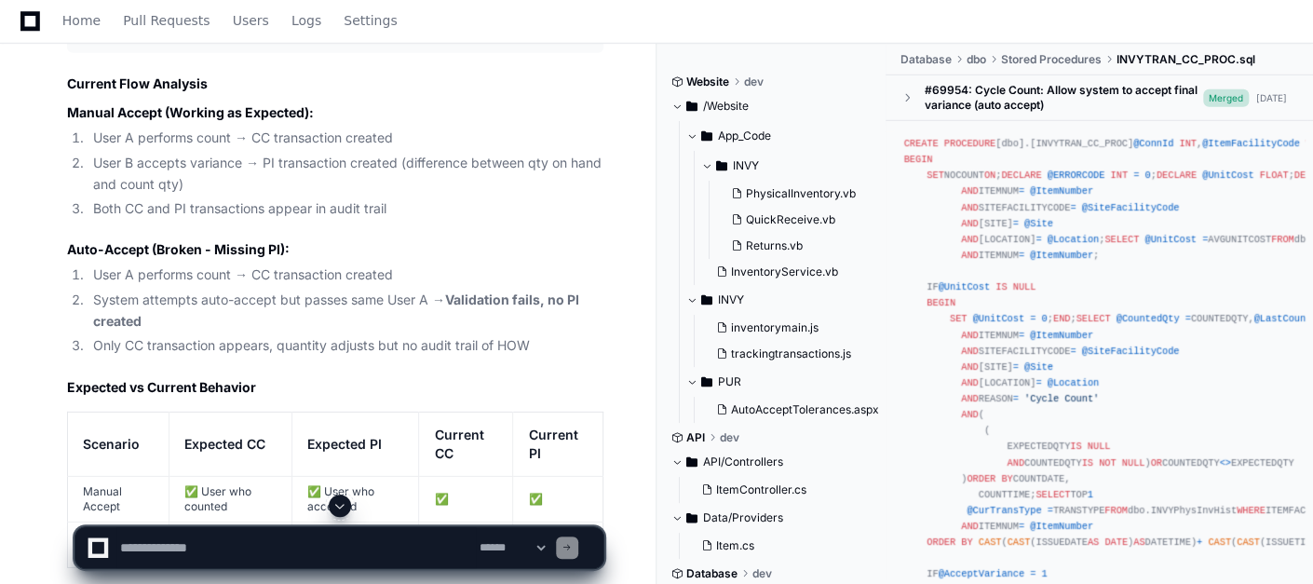
click at [531, 357] on li "Only CC transaction appears, quantity adjusts but no audit trail of HOW" at bounding box center [346, 345] width 516 height 21
click at [263, 286] on li "User A performs count → CC transaction created" at bounding box center [346, 274] width 516 height 21
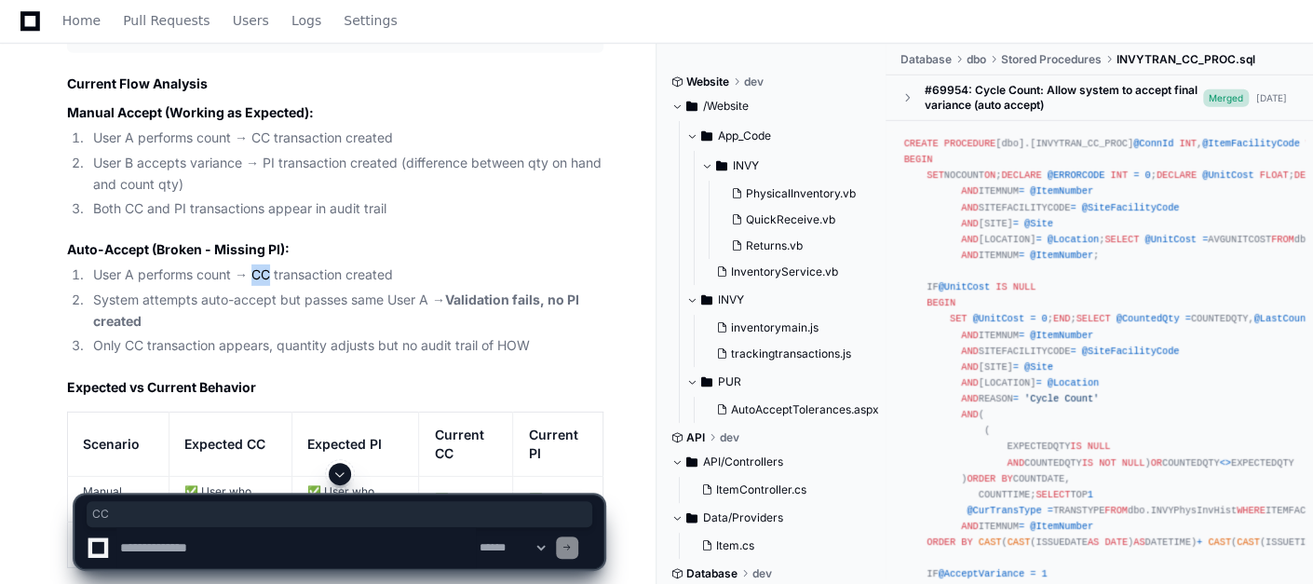
click at [263, 286] on li "User A performs count → CC transaction created" at bounding box center [346, 274] width 516 height 21
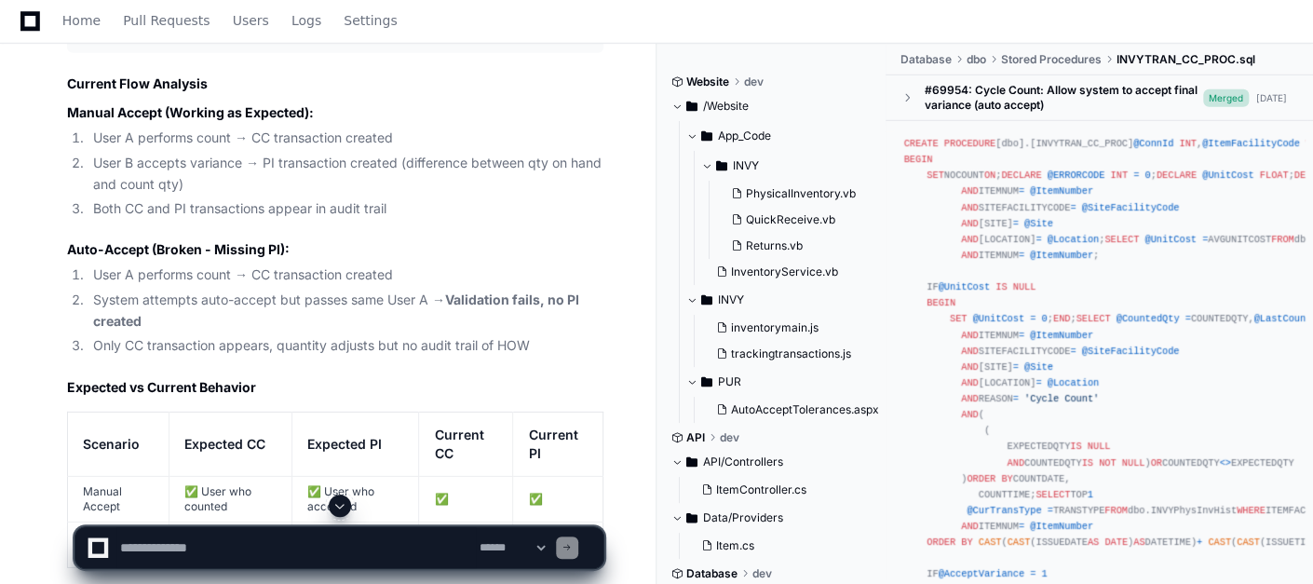
click at [582, 327] on li "System attempts auto-accept but passes same User A → Validation fails, no PI cr…" at bounding box center [346, 311] width 516 height 43
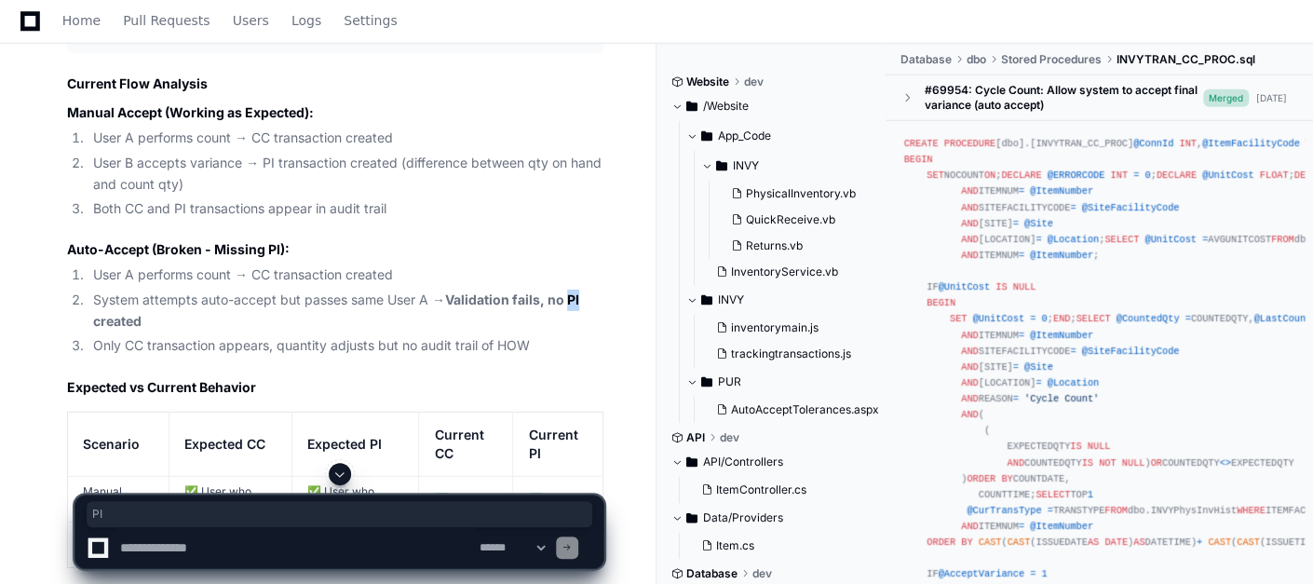
click at [582, 327] on li "System attempts auto-accept but passes same User A → Validation fails, no PI cr…" at bounding box center [346, 311] width 516 height 43
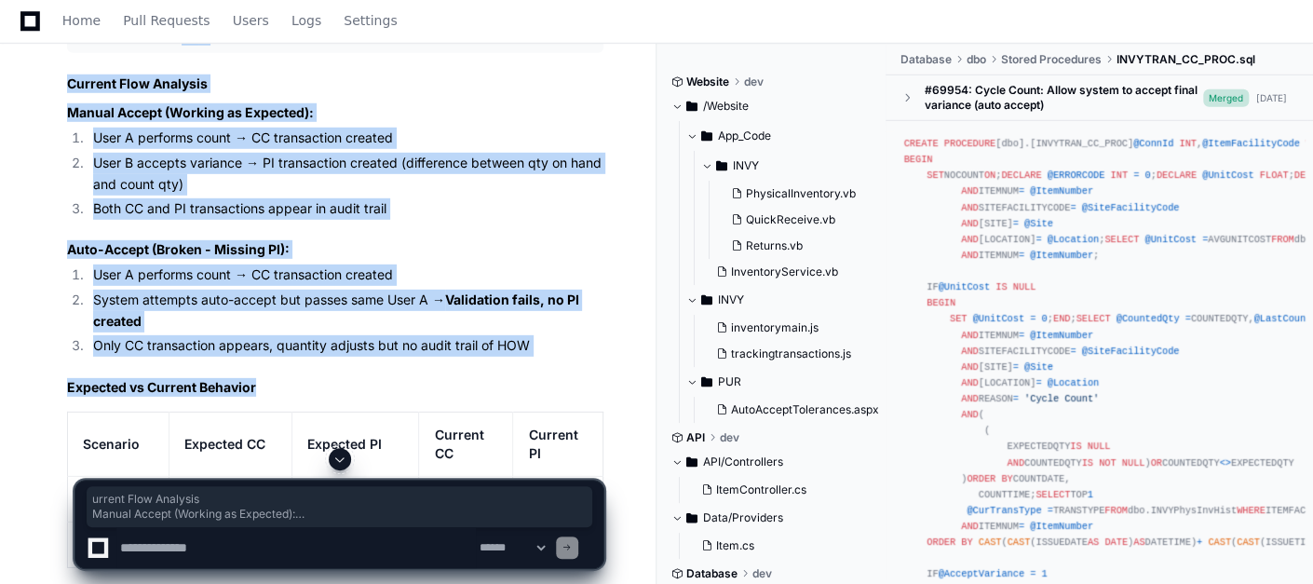
drag, startPoint x: 540, startPoint y: 380, endPoint x: 79, endPoint y: 64, distance: 558.5
click at [504, 181] on li "User B accepts variance → PI transaction created (difference between qty on han…" at bounding box center [346, 174] width 516 height 43
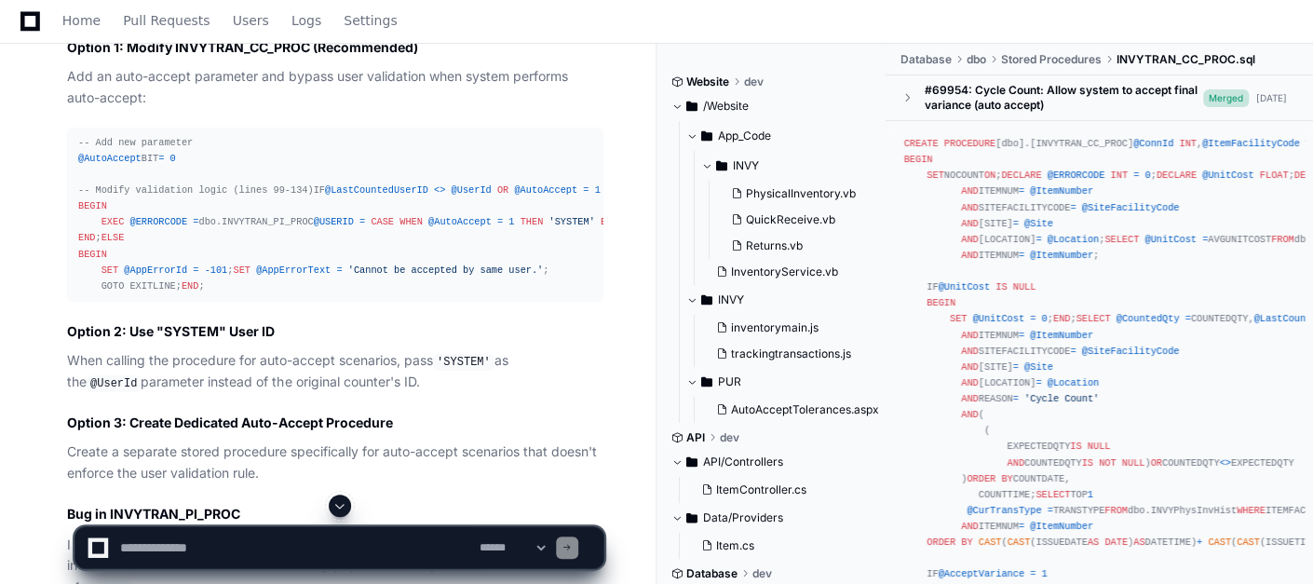
scroll to position [3330, 0]
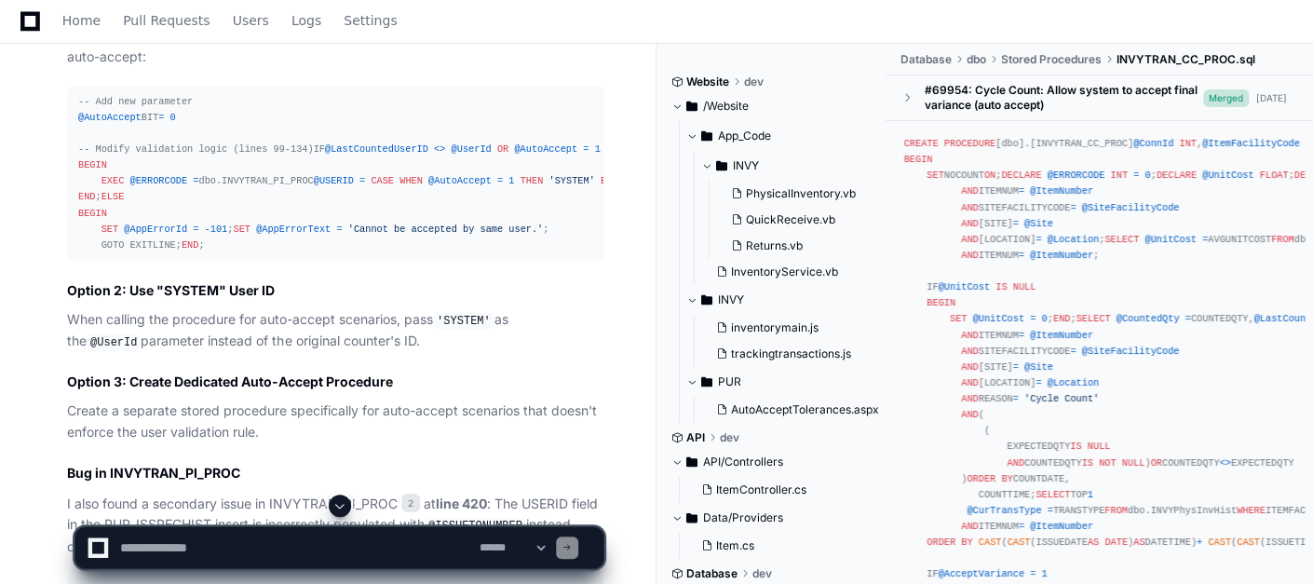
click at [239, 253] on div "-- Add new parameter @AutoAccept BIT = 0 -- Modify validation logic (lines 99-1…" at bounding box center [335, 173] width 514 height 159
click at [428, 186] on span "@AutoAccept" at bounding box center [459, 180] width 63 height 11
drag, startPoint x: 256, startPoint y: 239, endPoint x: 356, endPoint y: 234, distance: 99.8
click at [548, 186] on span "'SYSTEM'" at bounding box center [571, 180] width 46 height 11
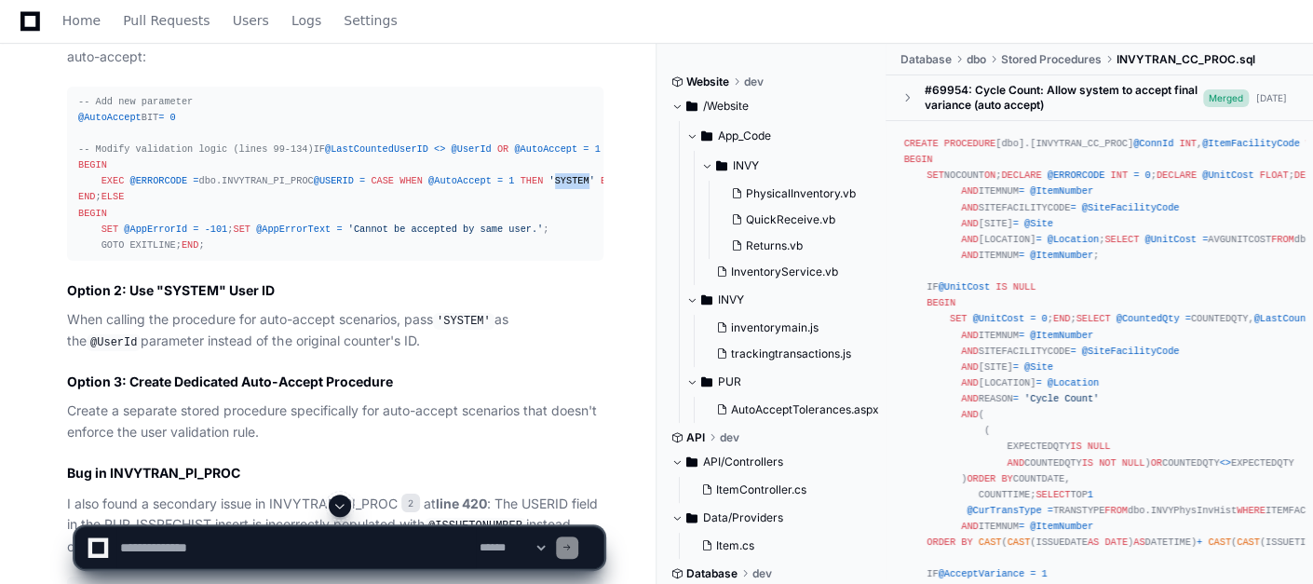
click at [548, 186] on span "'SYSTEM'" at bounding box center [571, 180] width 46 height 11
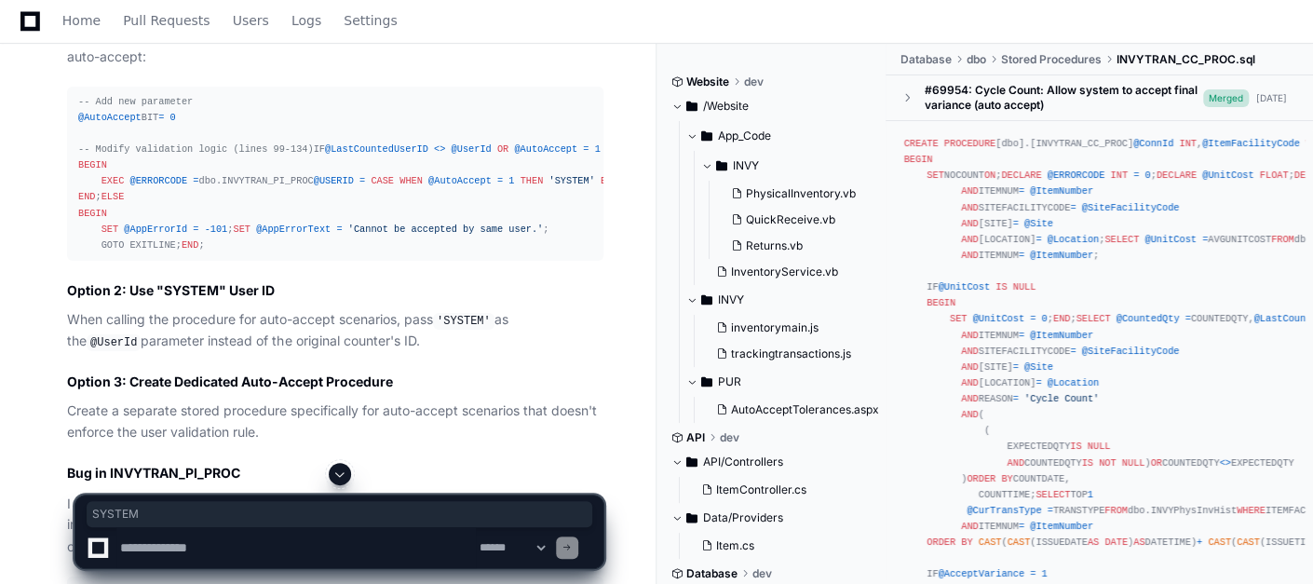
drag, startPoint x: 356, startPoint y: 234, endPoint x: 431, endPoint y: 239, distance: 75.6
click at [629, 186] on span "@UserId" at bounding box center [649, 180] width 40 height 11
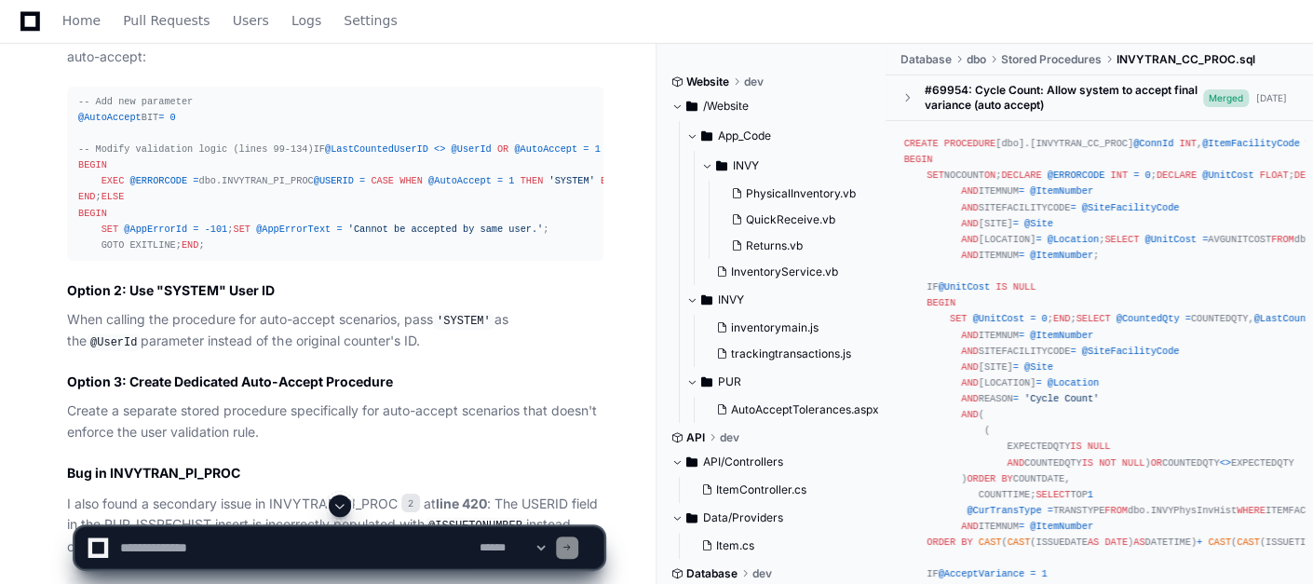
click at [629, 186] on span "@UserId" at bounding box center [649, 180] width 40 height 11
drag, startPoint x: 431, startPoint y: 239, endPoint x: 421, endPoint y: 268, distance: 30.6
click at [421, 253] on div "-- Add new parameter @AutoAccept BIT = 0 -- Modify validation logic (lines 99-1…" at bounding box center [335, 173] width 514 height 159
click at [315, 253] on div "-- Add new parameter @AutoAccept BIT = 0 -- Modify validation logic (lines 99-1…" at bounding box center [335, 173] width 514 height 159
click at [342, 510] on span at bounding box center [339, 505] width 15 height 15
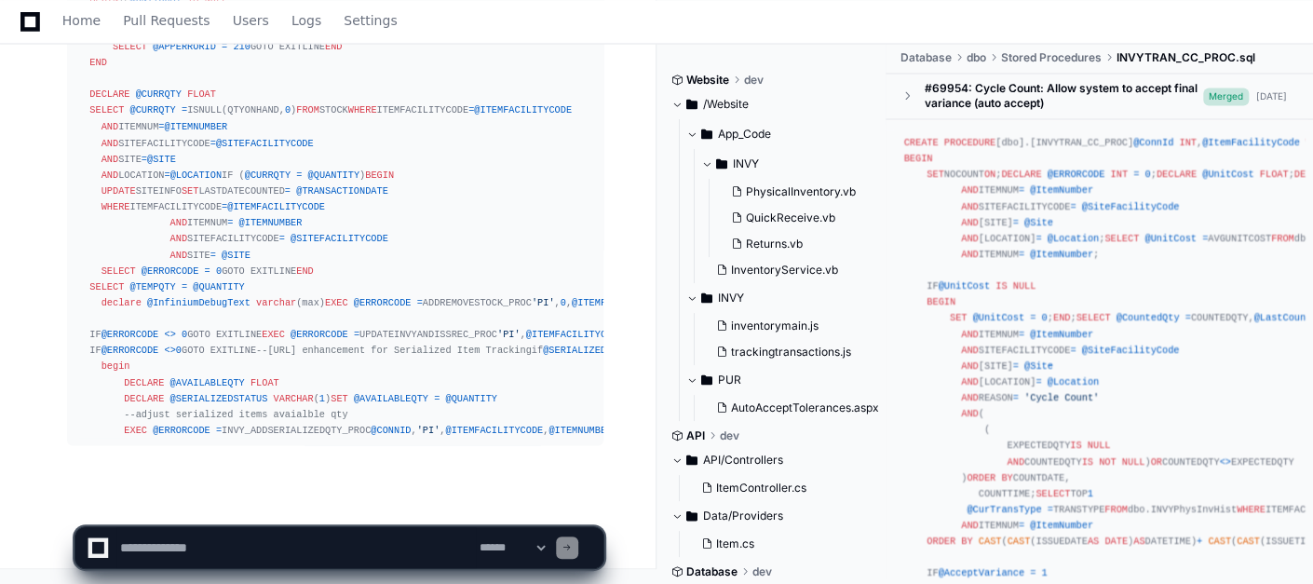
scroll to position [12066, 0]
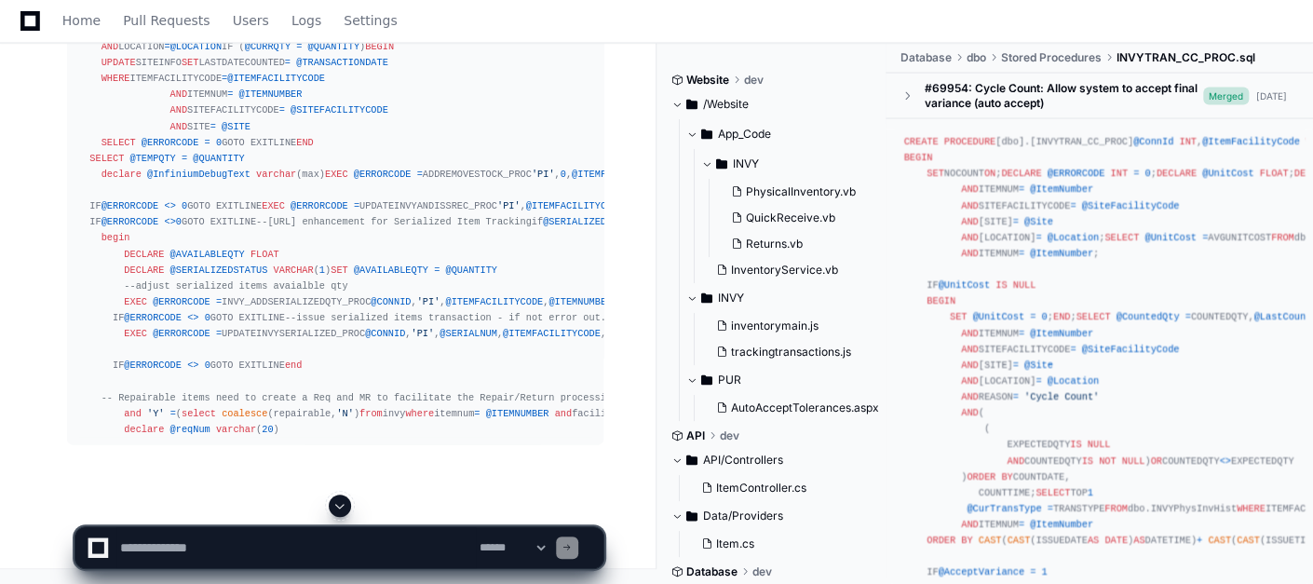
click at [341, 502] on span at bounding box center [339, 505] width 15 height 15
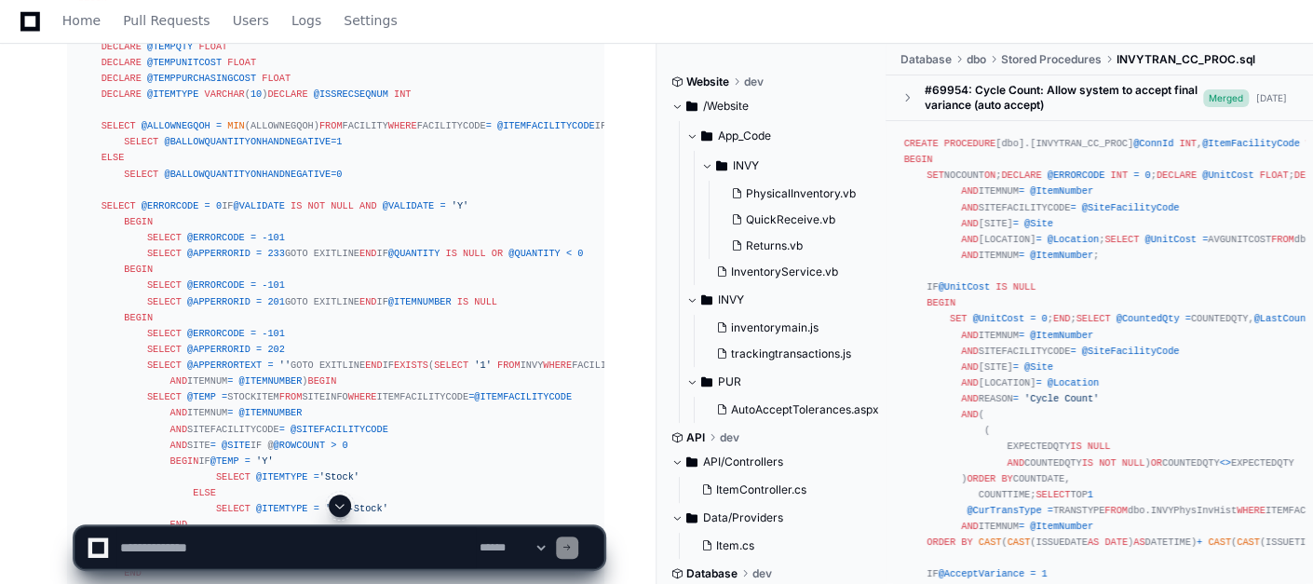
scroll to position [6809, 0]
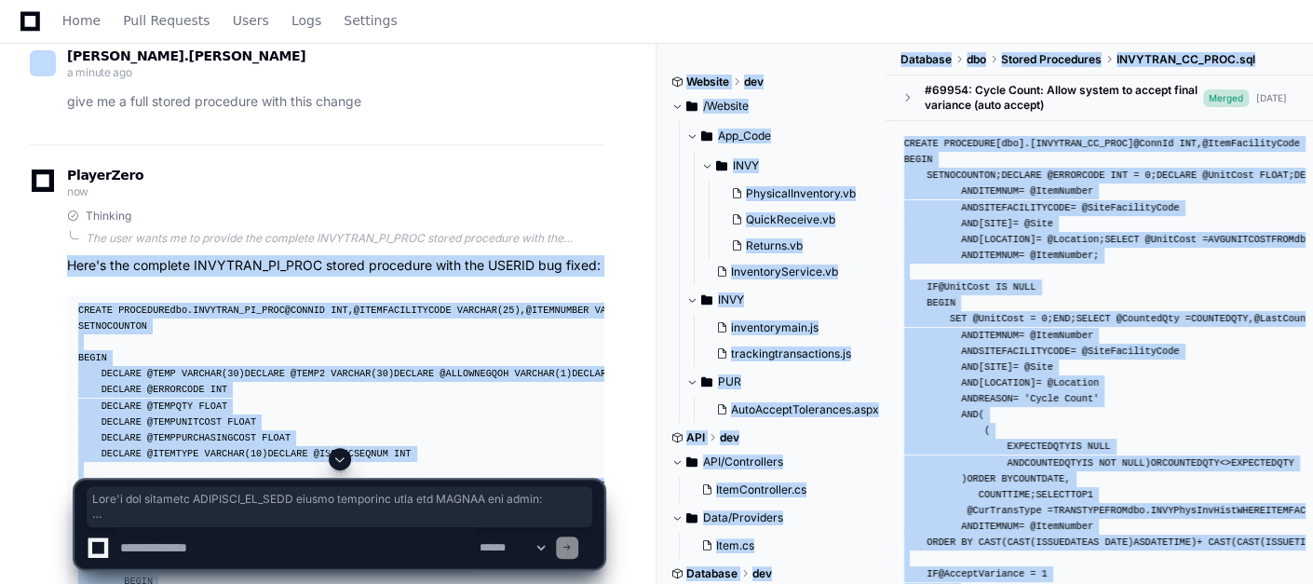
click at [222, 456] on div at bounding box center [339, 459] width 530 height 22
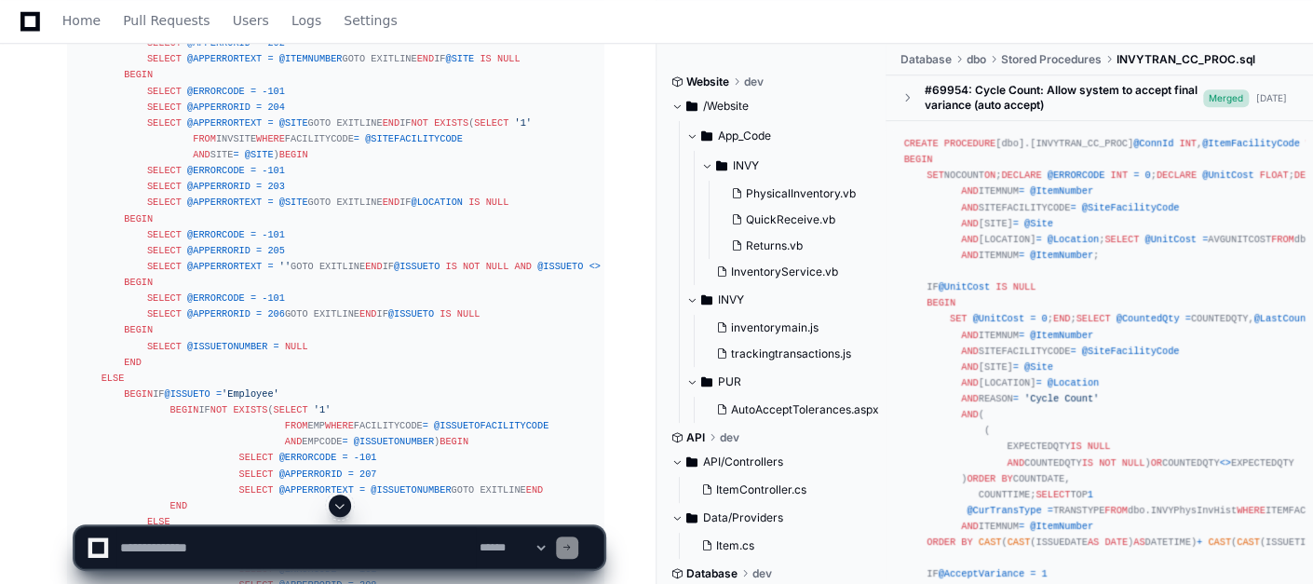
scroll to position [7760, 0]
